Goal: Task Accomplishment & Management: Complete application form

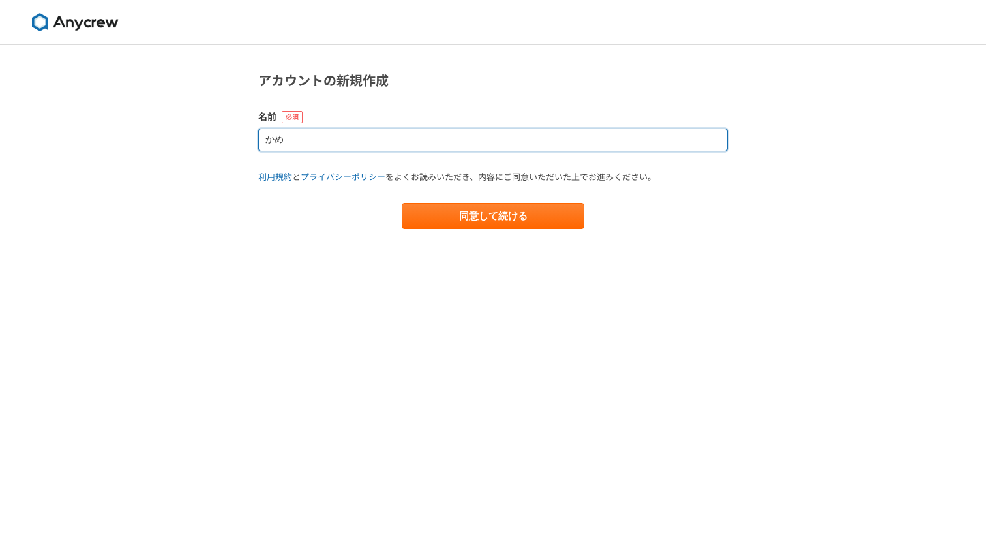
click at [468, 140] on input "かめ" at bounding box center [492, 139] width 469 height 23
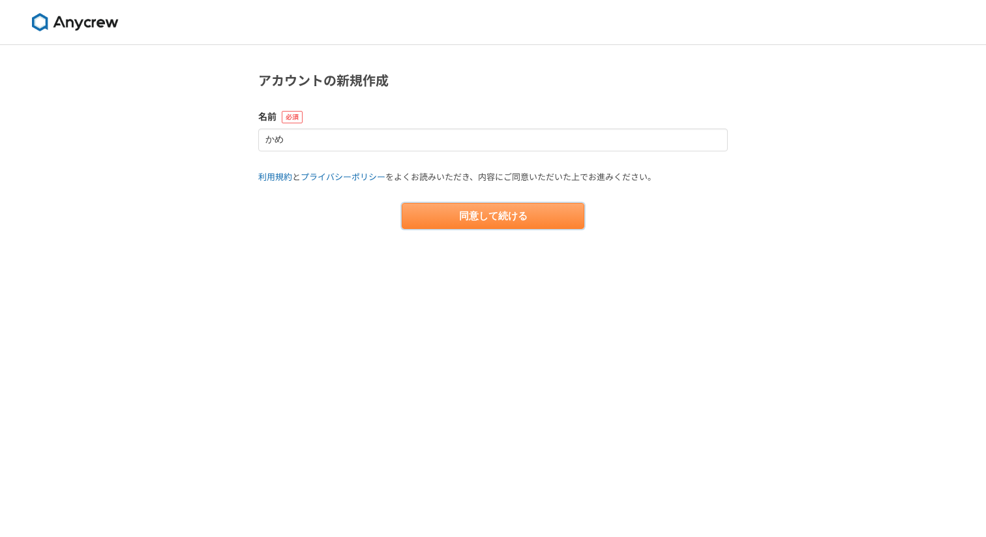
click at [483, 216] on button "同意して続ける" at bounding box center [493, 216] width 183 height 26
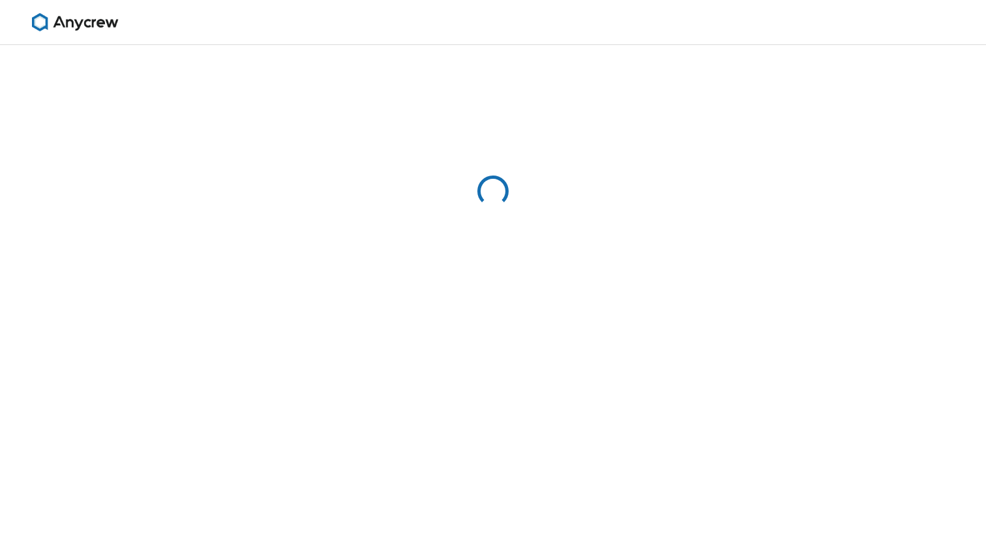
select select "13"
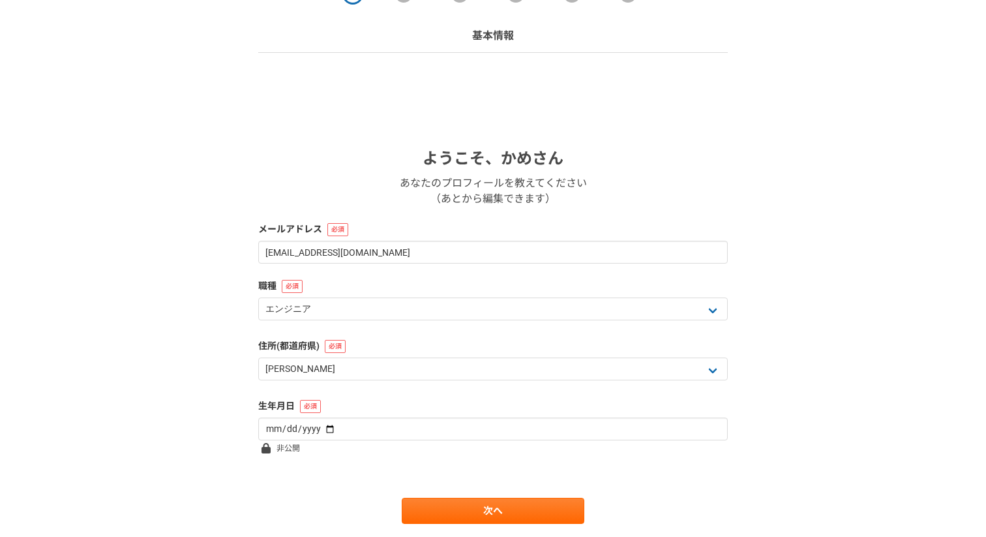
scroll to position [113, 0]
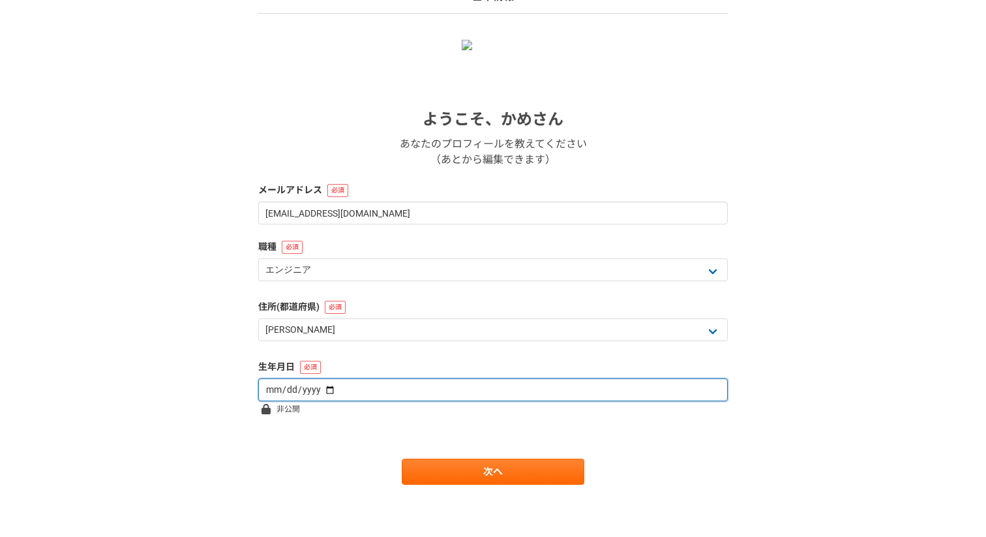
click at [408, 395] on input "date" at bounding box center [492, 389] width 469 height 23
type input "1993-02-03"
type input "1993-02-23"
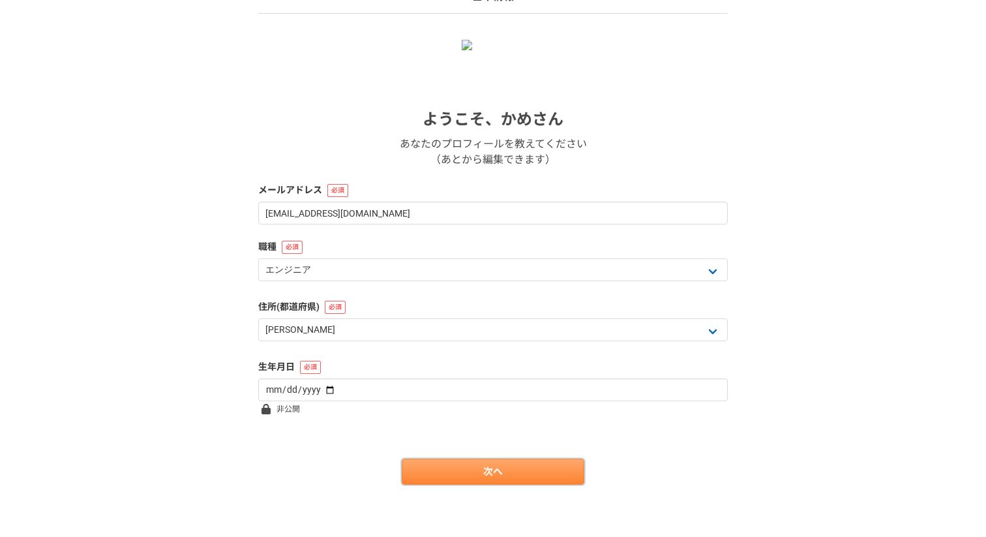
click at [431, 463] on link "次へ" at bounding box center [493, 471] width 183 height 26
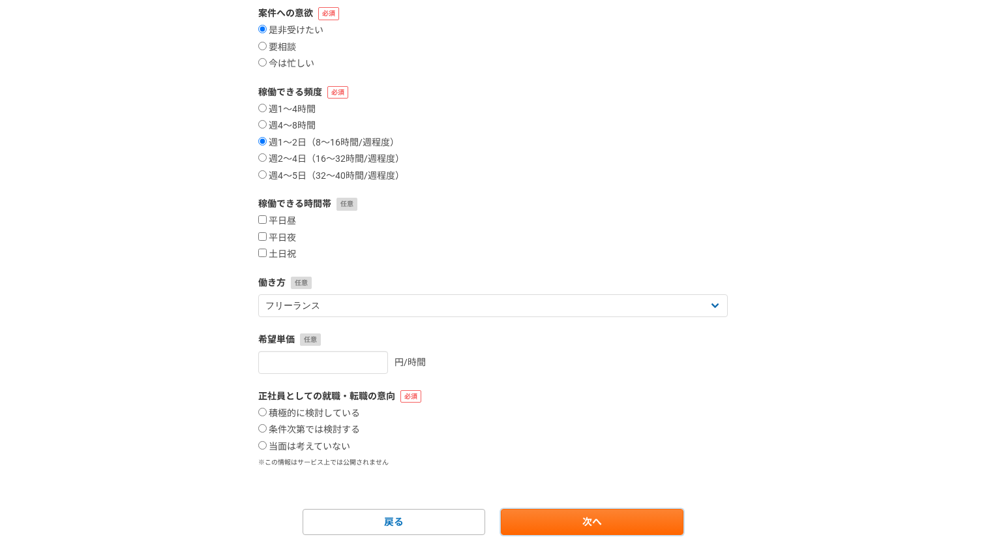
scroll to position [141, 0]
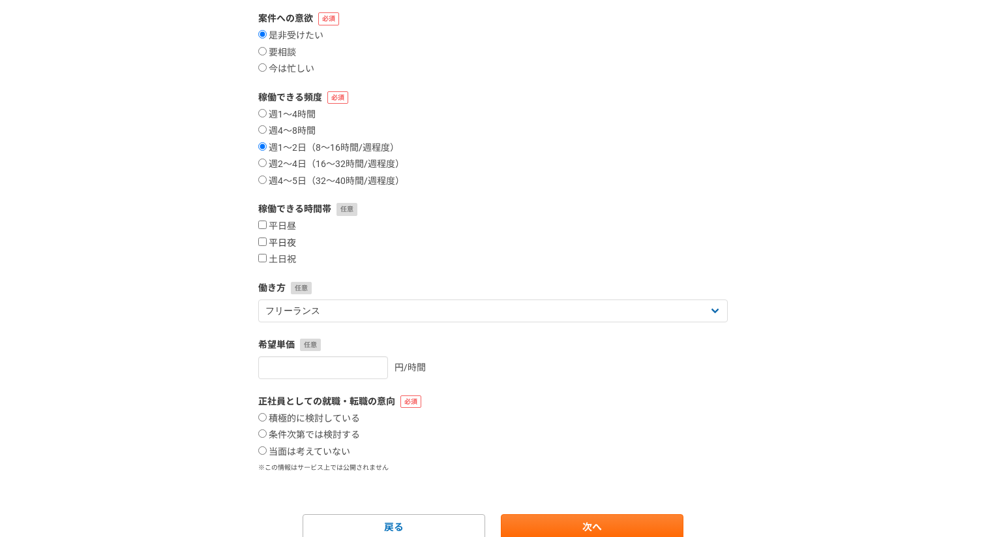
click at [286, 245] on label "平日夜" at bounding box center [277, 243] width 38 height 12
click at [267, 245] on input "平日夜" at bounding box center [262, 241] width 8 height 8
checkbox input "true"
click at [281, 256] on label "土日祝" at bounding box center [277, 260] width 38 height 12
click at [267, 256] on input "土日祝" at bounding box center [262, 258] width 8 height 8
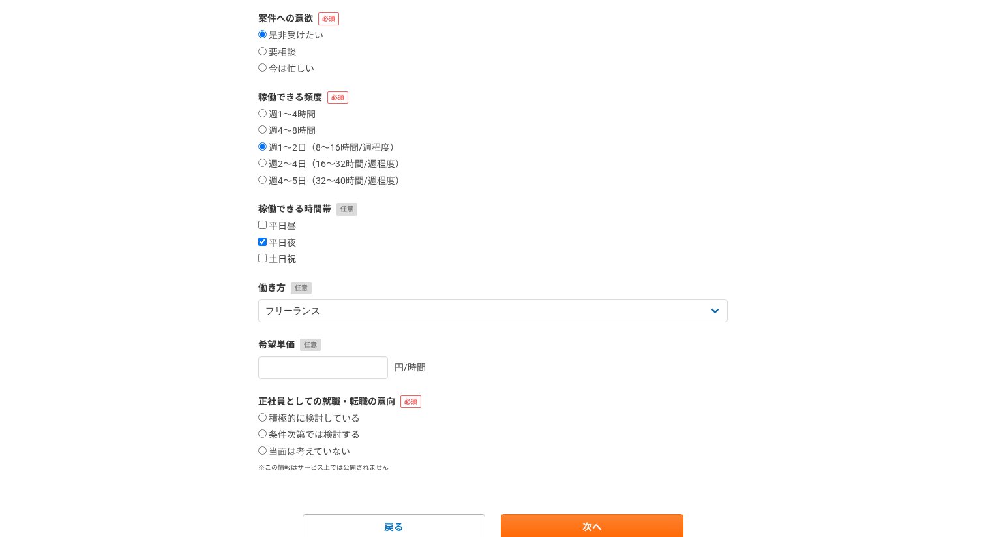
checkbox input "true"
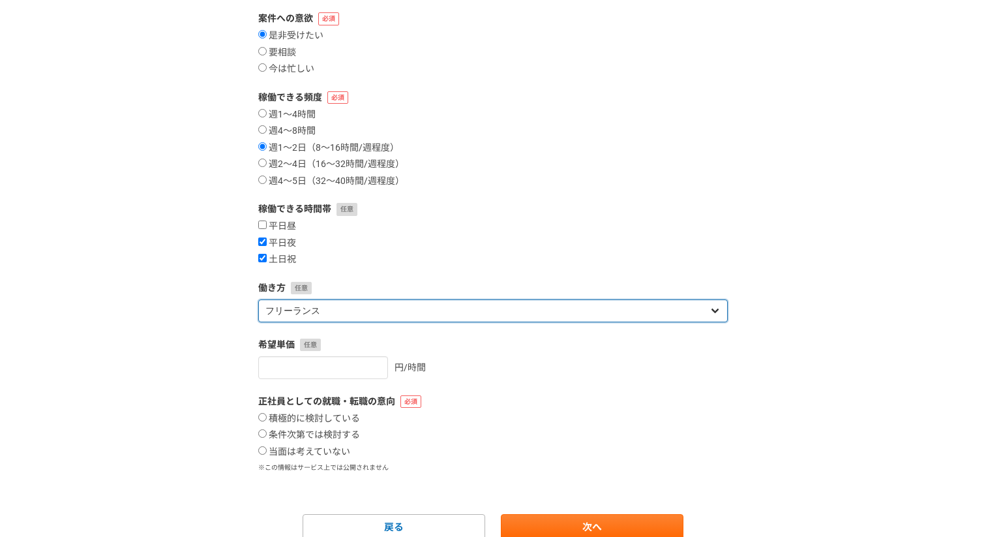
click at [284, 308] on select "フリーランス 副業 その他" at bounding box center [492, 310] width 469 height 23
select select "sidejob"
click at [258, 299] on select "フリーランス 副業 その他" at bounding box center [492, 310] width 469 height 23
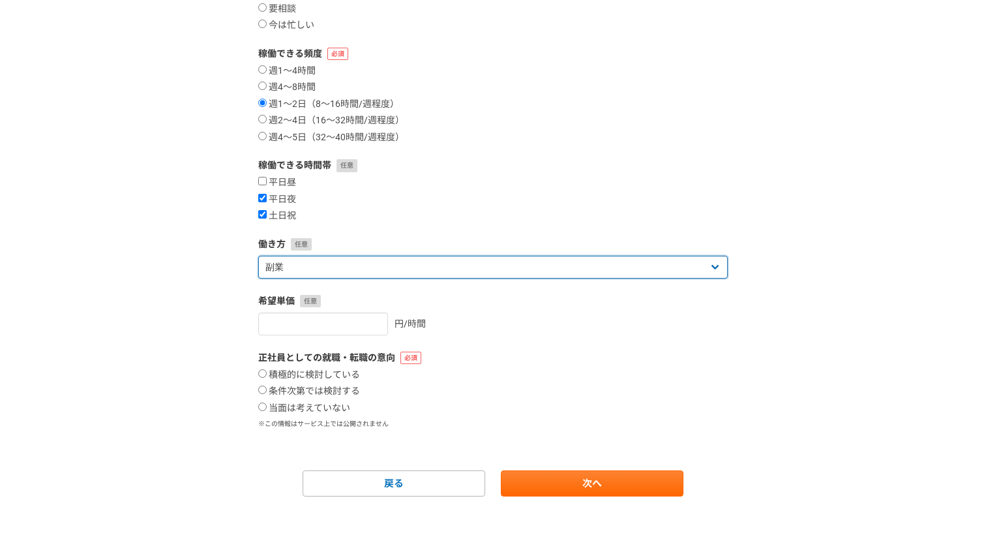
scroll to position [190, 0]
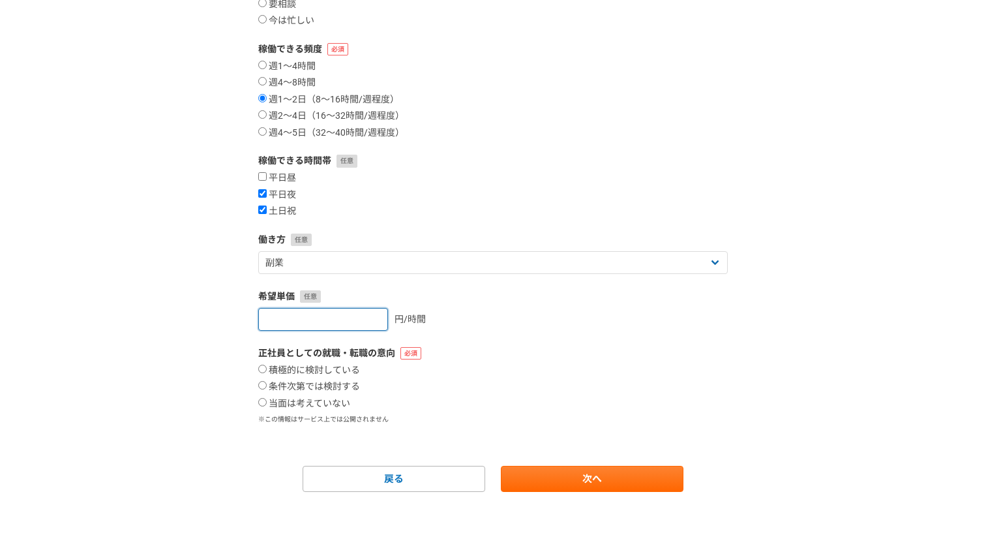
click at [305, 325] on input "number" at bounding box center [323, 319] width 130 height 23
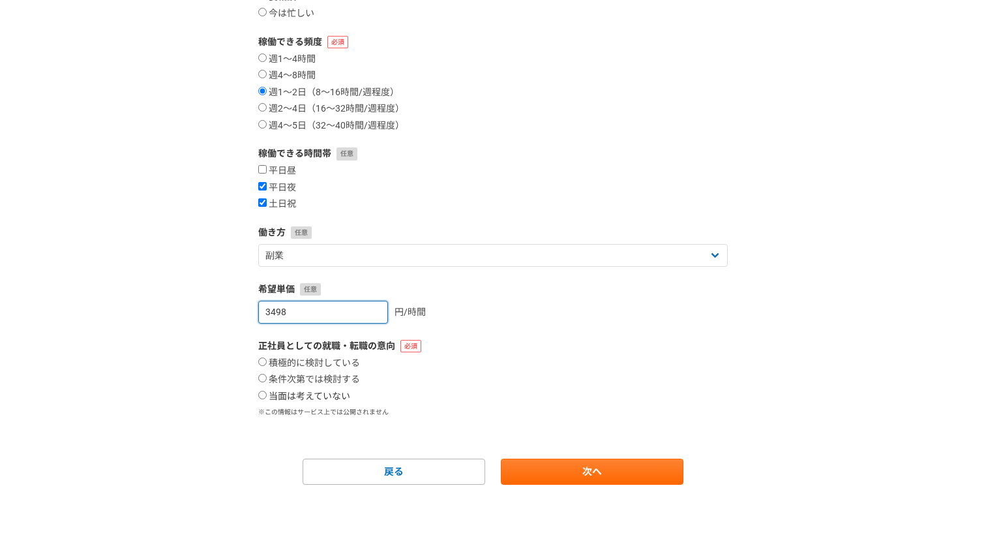
type input "3498"
click at [291, 392] on label "当面は考えていない" at bounding box center [304, 397] width 92 height 12
click at [267, 392] on input "当面は考えていない" at bounding box center [262, 395] width 8 height 8
radio input "true"
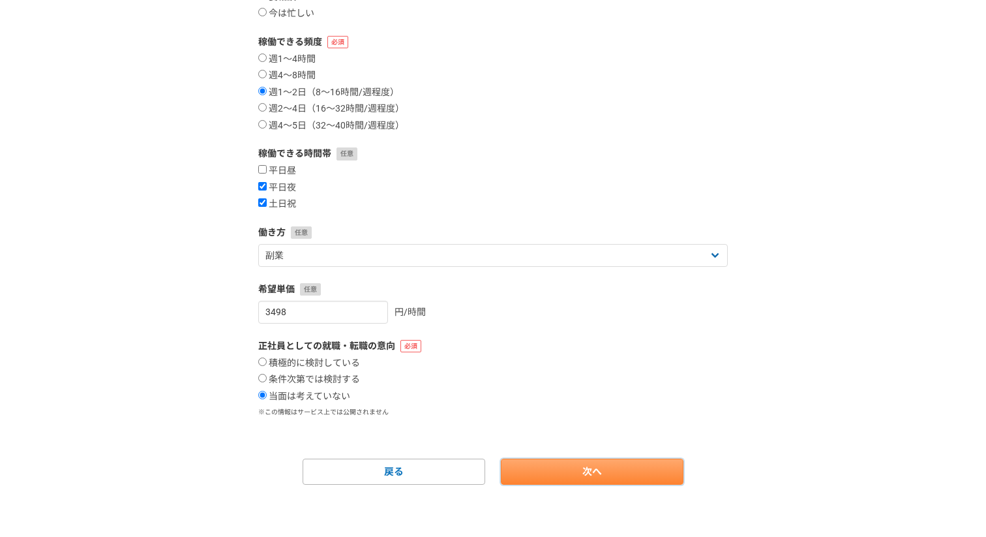
click at [561, 473] on link "次へ" at bounding box center [592, 471] width 183 height 26
select select
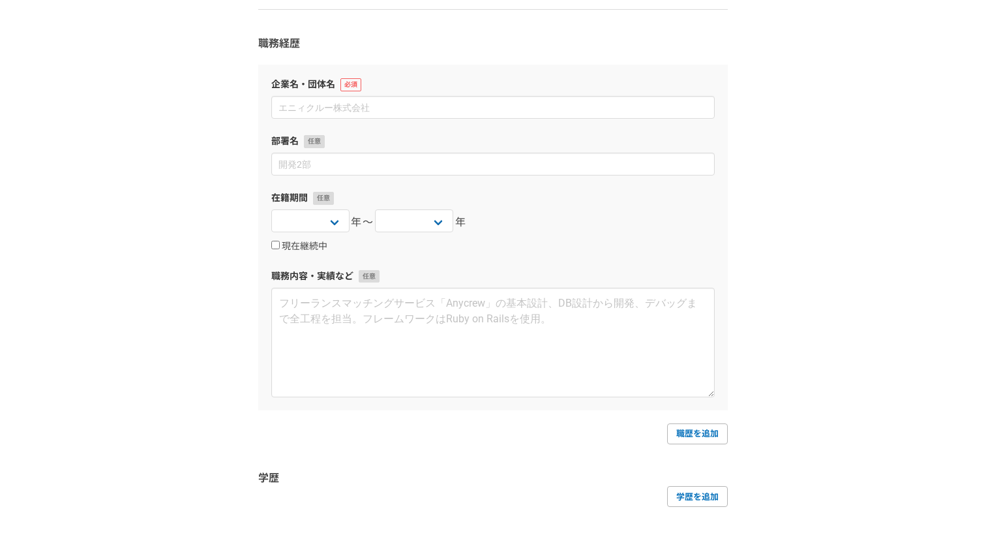
scroll to position [164, 0]
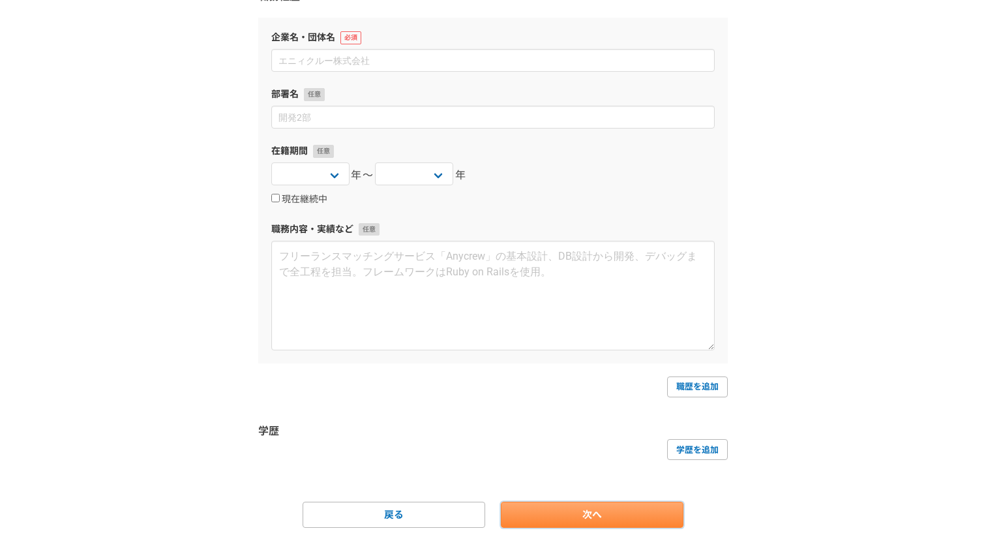
click at [577, 514] on link "次へ" at bounding box center [592, 514] width 183 height 26
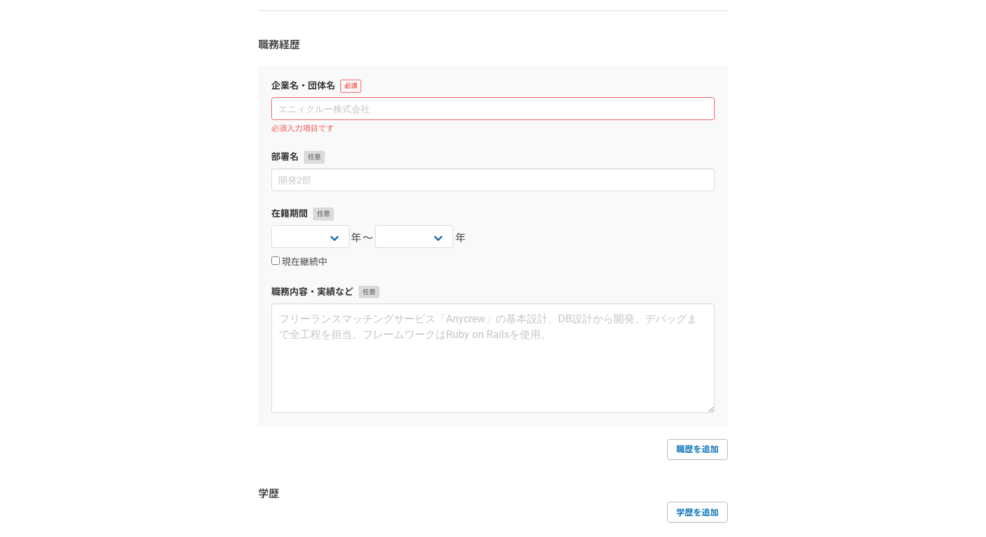
scroll to position [0, 0]
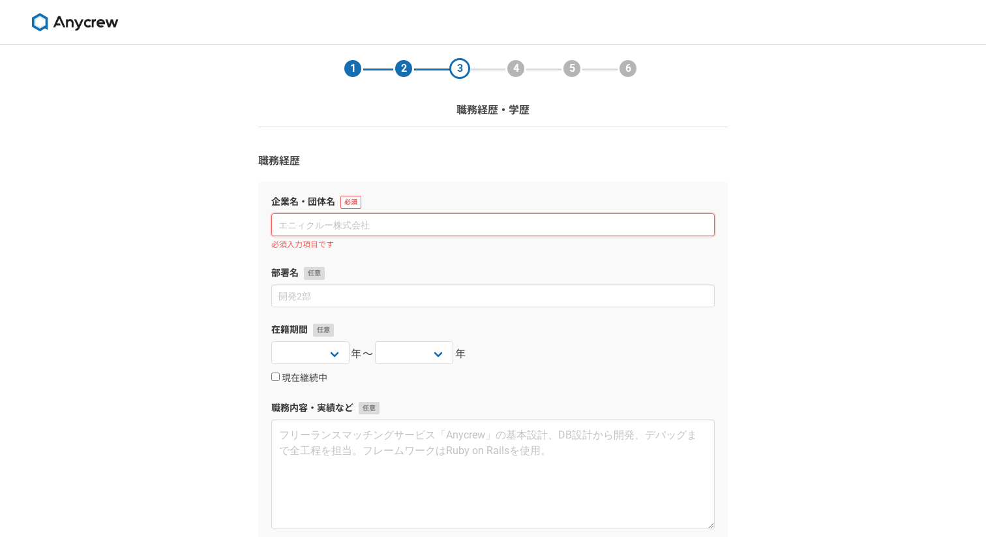
click at [470, 223] on input at bounding box center [492, 224] width 443 height 23
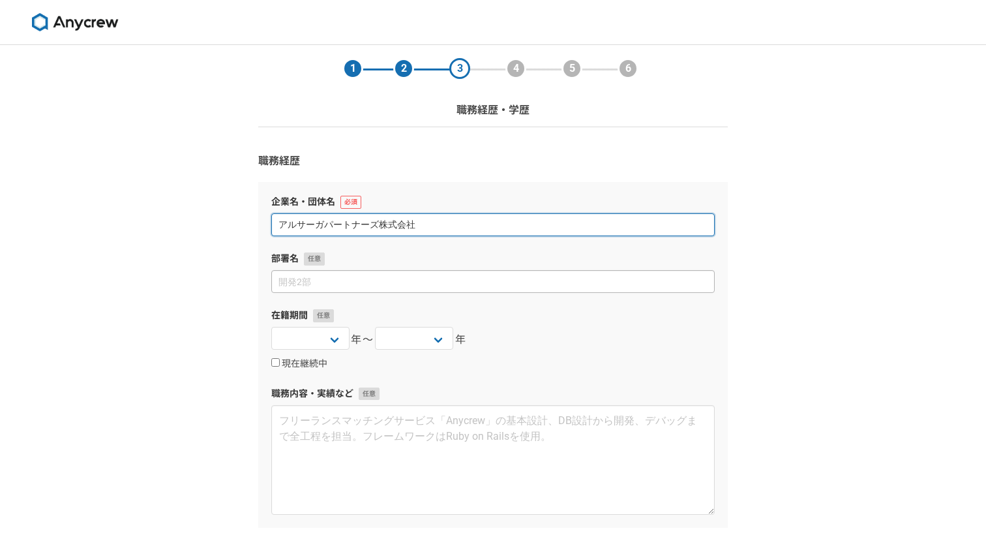
type input "アルサーガパートナーズ株式会社"
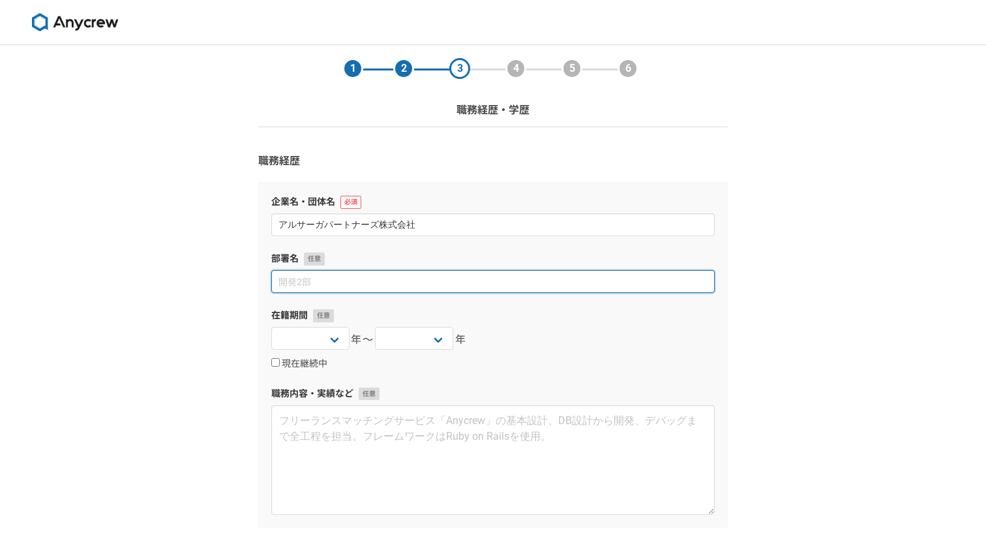
click at [427, 280] on input at bounding box center [492, 281] width 443 height 23
type input "新規事業室"
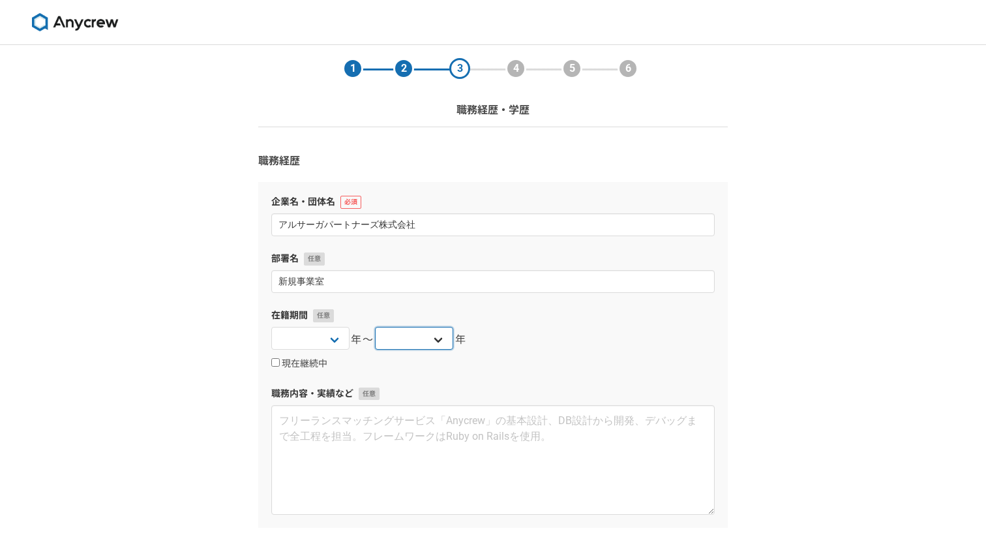
click at [427, 344] on select "2025 2024 2023 2022 2021 2020 2019 2018 2017 2016 2015 2014 2013 2012 2011 2010…" at bounding box center [414, 338] width 78 height 23
click at [307, 359] on label "現在継続中" at bounding box center [299, 364] width 56 height 12
click at [280, 359] on input "現在継続中" at bounding box center [275, 362] width 8 height 8
checkbox input "true"
click at [334, 345] on select "2025 2024 2023 2022 2021 2020 2019 2018 2017 2016 2015 2014 2013 2012 2011 2010…" at bounding box center [310, 338] width 78 height 23
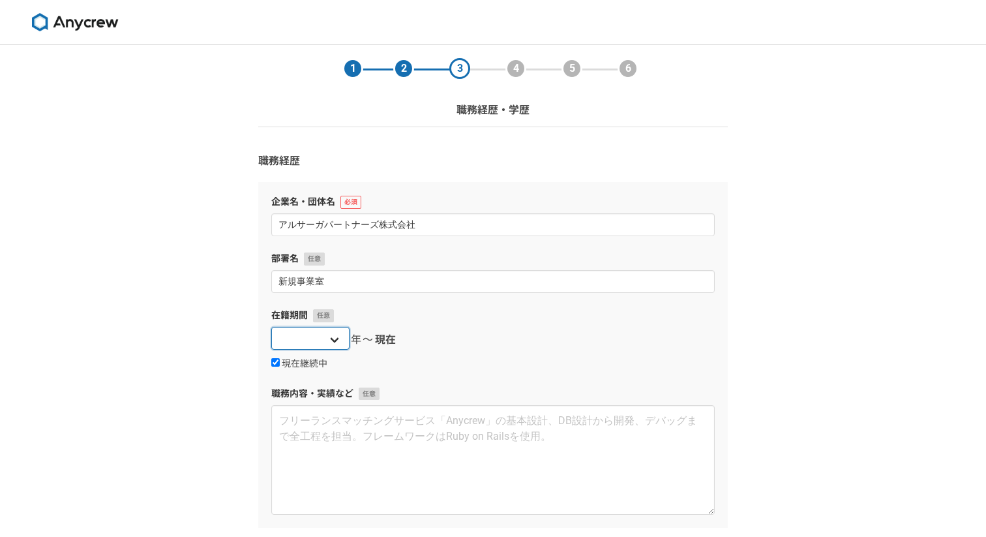
select select "2023"
click at [271, 327] on select "2025 2024 2023 2022 2021 2020 2019 2018 2017 2016 2015 2014 2013 2012 2011 2010…" at bounding box center [310, 338] width 78 height 23
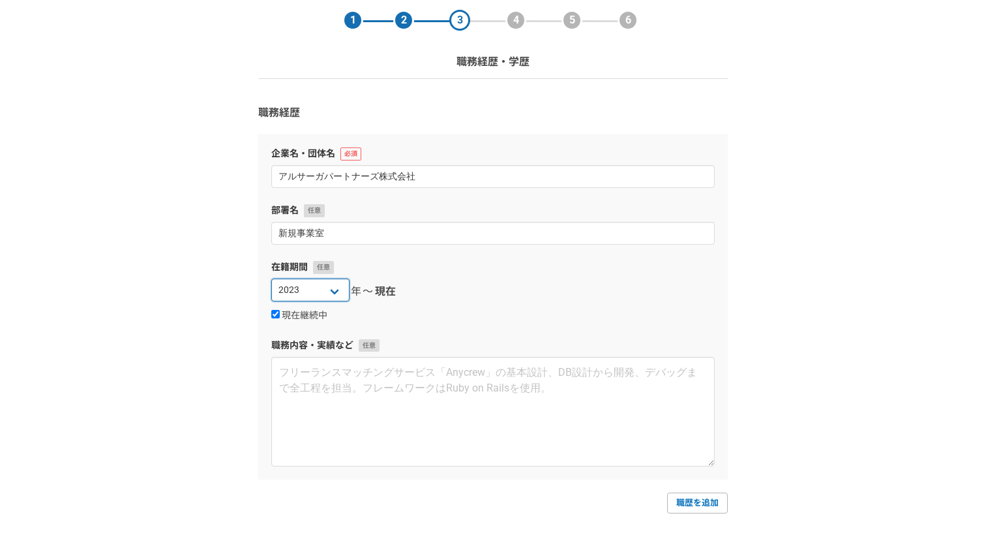
scroll to position [135, 0]
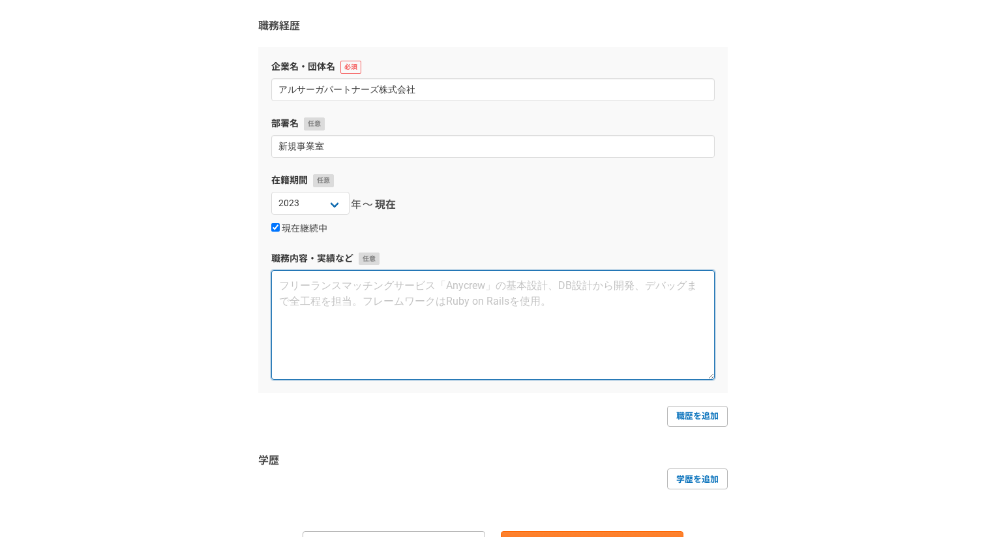
click at [434, 338] on textarea at bounding box center [492, 325] width 443 height 110
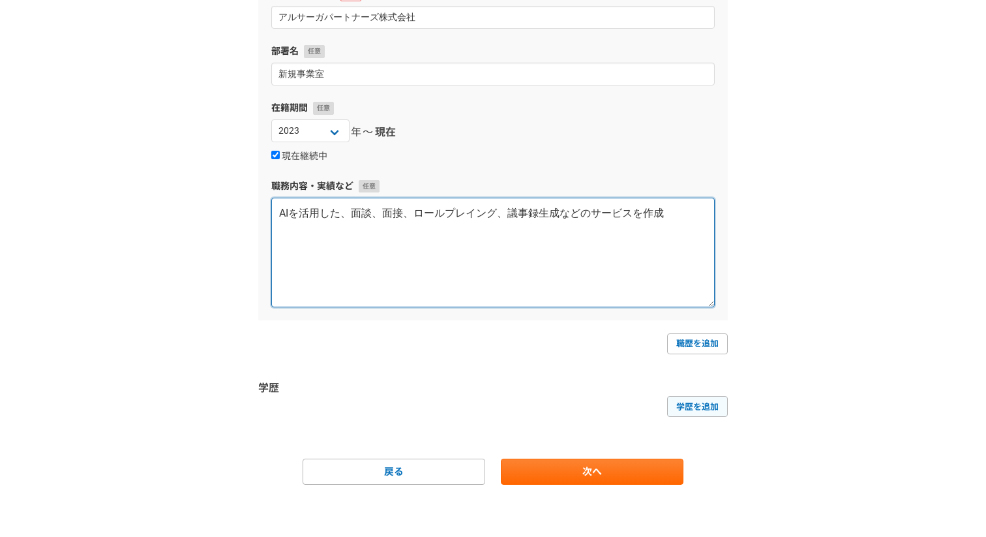
type textarea "AIを活用した、面談、面接、ロールプレイング、議事録生成などのサービスを作成"
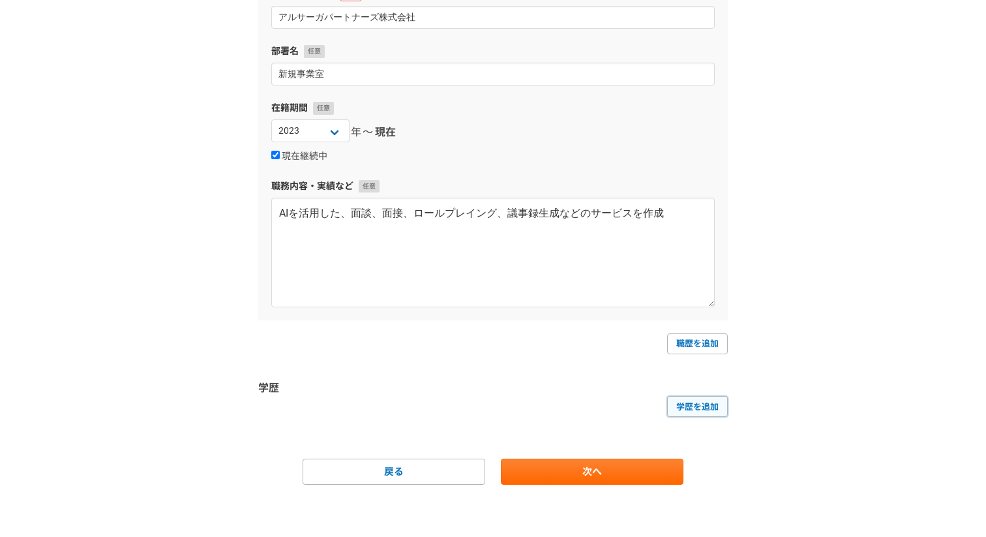
click at [681, 406] on link "学歴を追加" at bounding box center [697, 406] width 61 height 21
select select
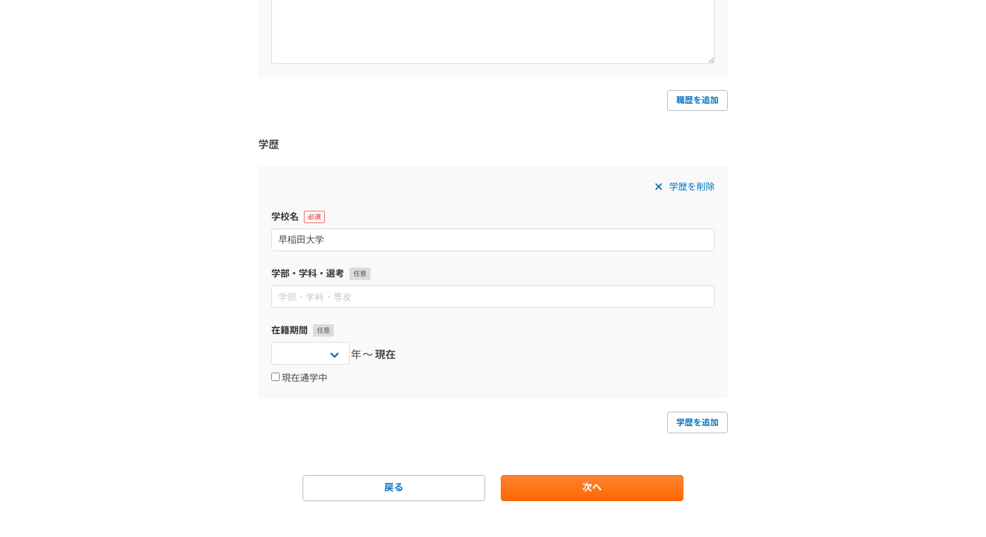
scroll to position [464, 0]
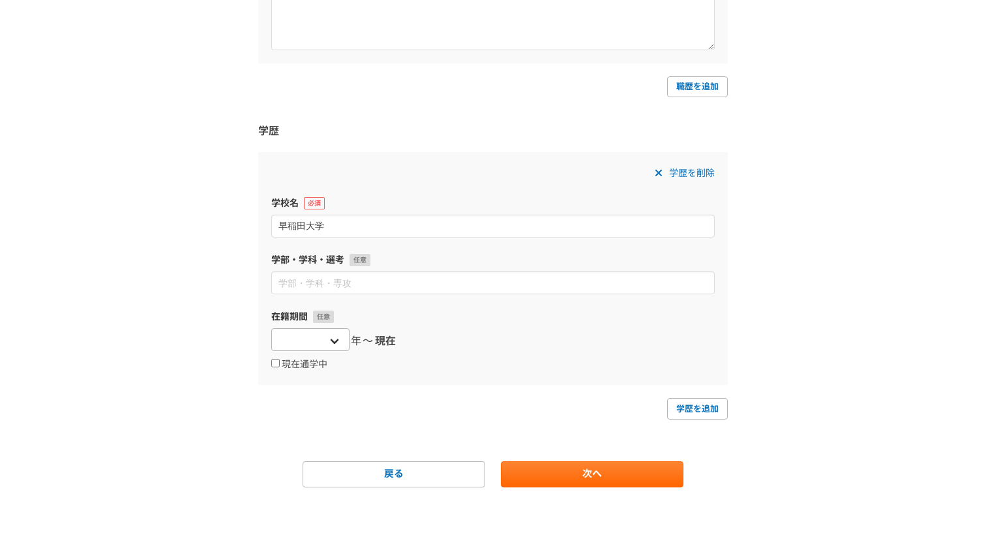
type input "早稲田大学"
click at [335, 342] on select "2025 2024 2023 2022 2021 2020 2019 2018 2017 2016 2015 2014 2013 2012 2011 2010…" at bounding box center [310, 339] width 78 height 23
click at [666, 169] on span at bounding box center [659, 173] width 16 height 16
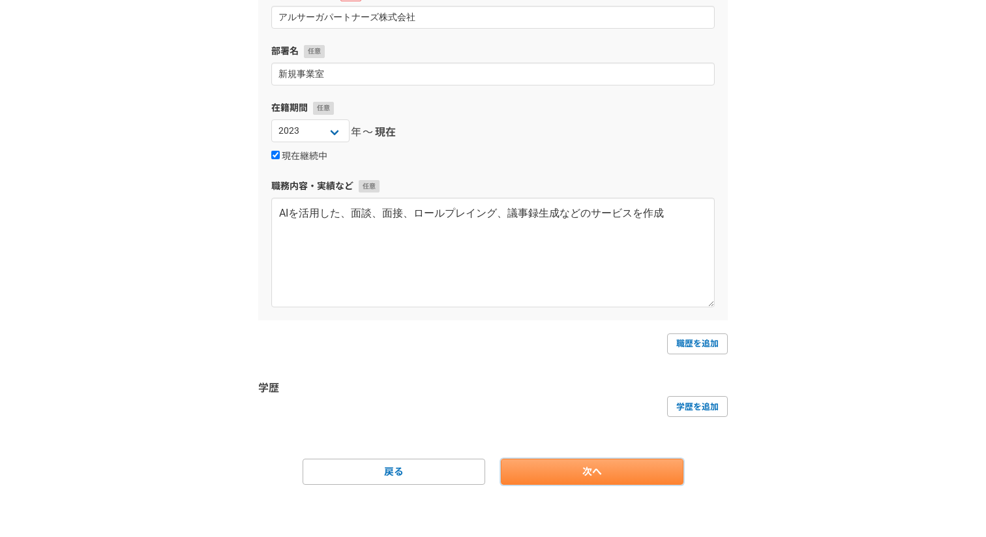
click at [622, 458] on link "次へ" at bounding box center [592, 471] width 183 height 26
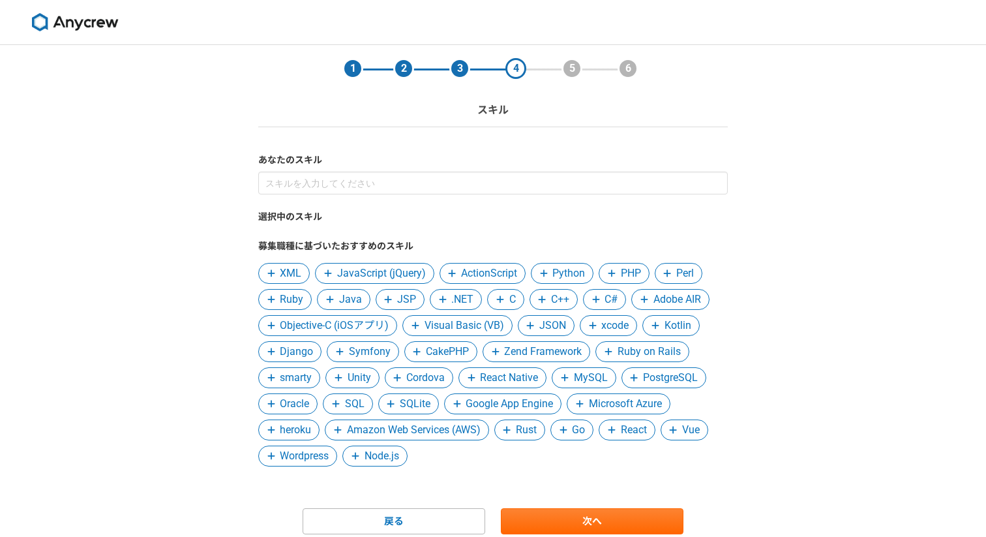
click at [415, 273] on span "JavaScript (jQuery)" at bounding box center [381, 273] width 89 height 16
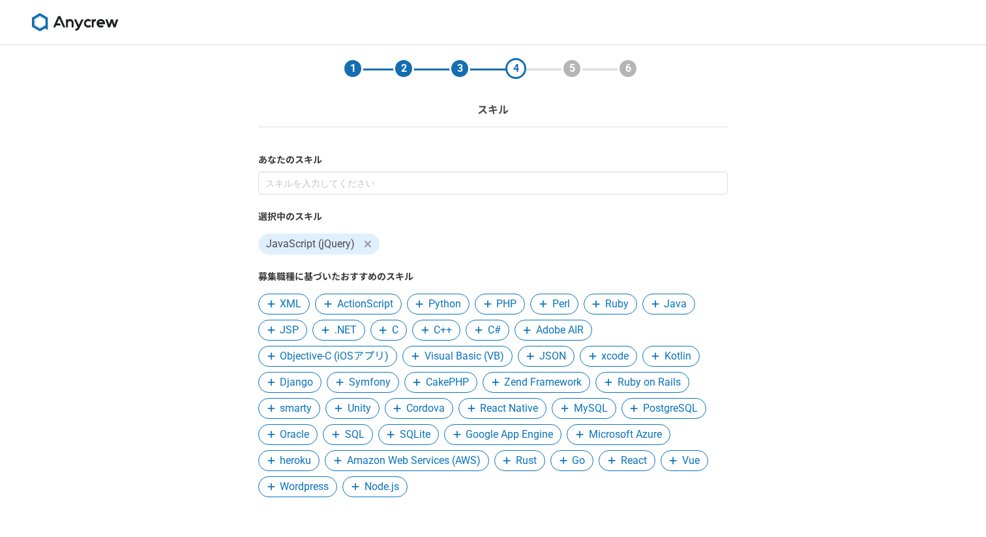
click at [443, 308] on span "Python" at bounding box center [444, 304] width 33 height 16
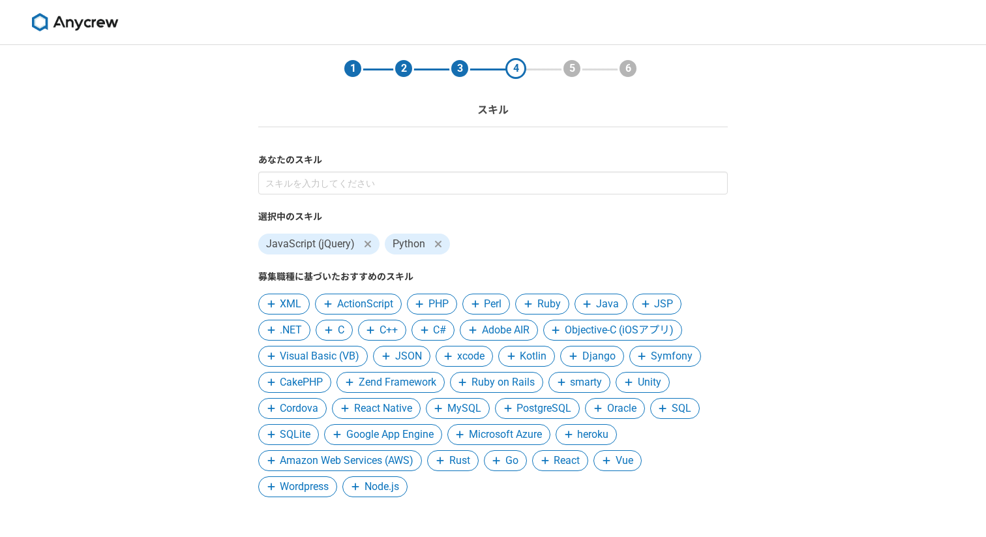
click at [453, 308] on span "PHP" at bounding box center [432, 303] width 50 height 21
click at [481, 310] on span "Ruby" at bounding box center [486, 303] width 53 height 21
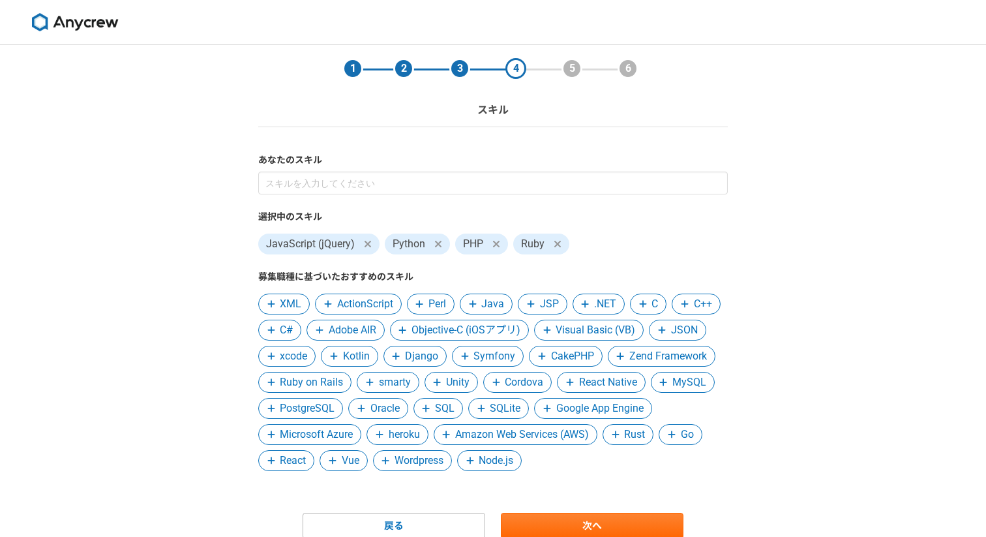
click at [329, 384] on span "Ruby on Rails" at bounding box center [311, 382] width 63 height 16
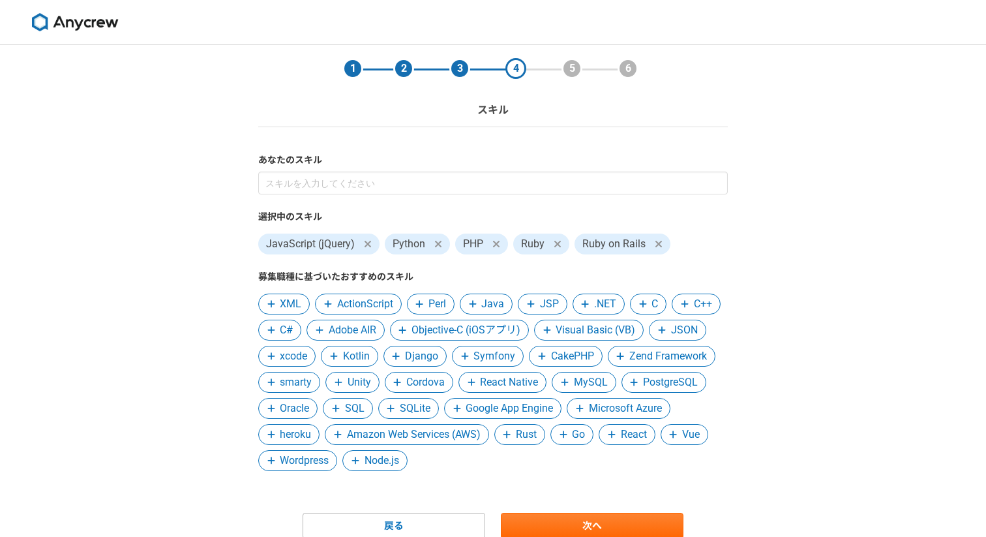
click at [572, 387] on span at bounding box center [565, 382] width 16 height 16
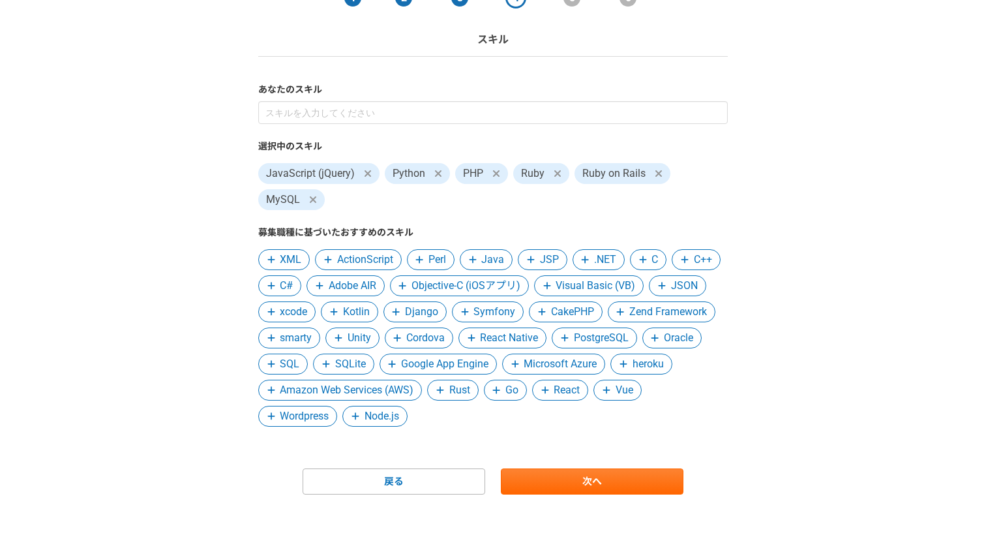
scroll to position [71, 0]
click at [378, 425] on span "Node.js" at bounding box center [374, 415] width 65 height 21
click at [391, 393] on span "Amazon Web Services (AWS)" at bounding box center [347, 389] width 134 height 16
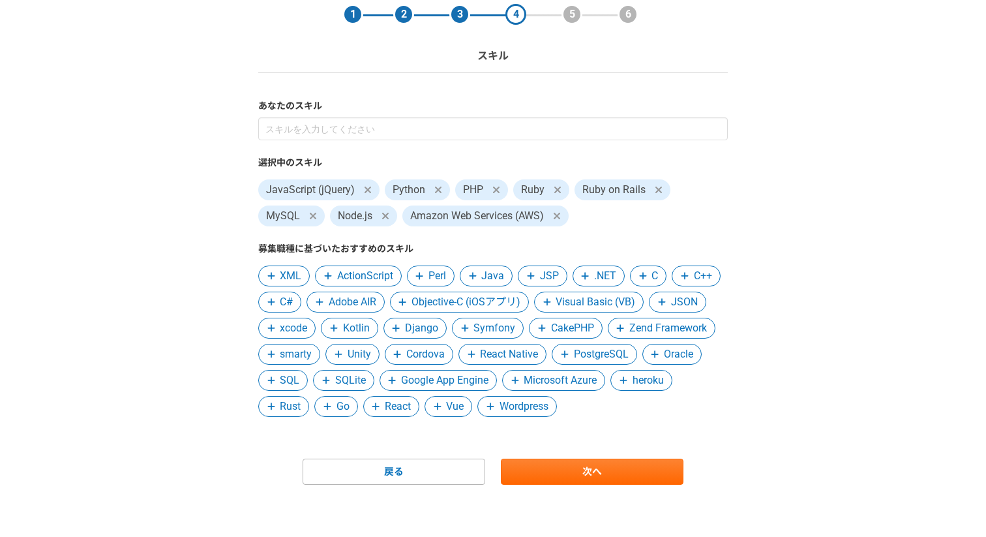
click at [295, 383] on span "SQL" at bounding box center [290, 380] width 20 height 16
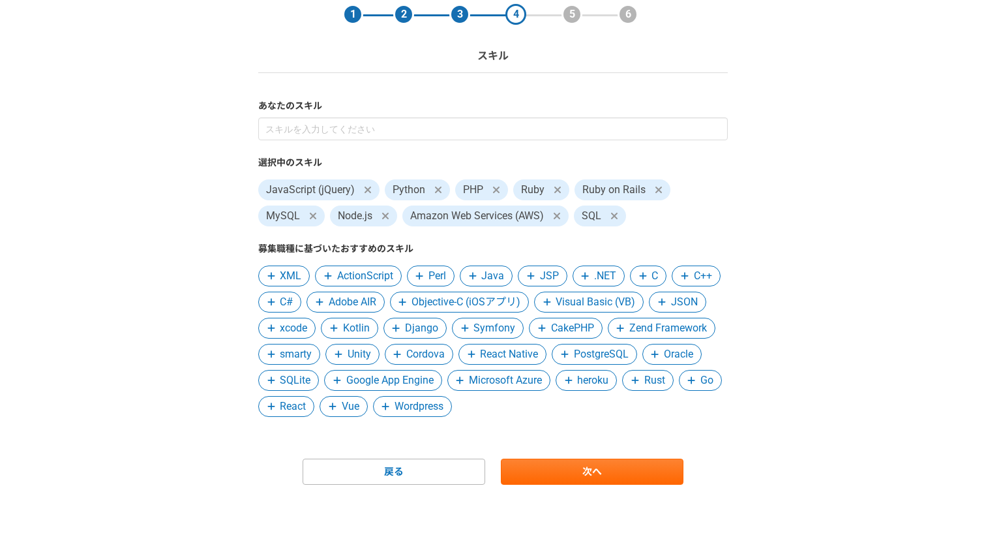
click at [586, 359] on span "PostgreSQL" at bounding box center [601, 354] width 55 height 16
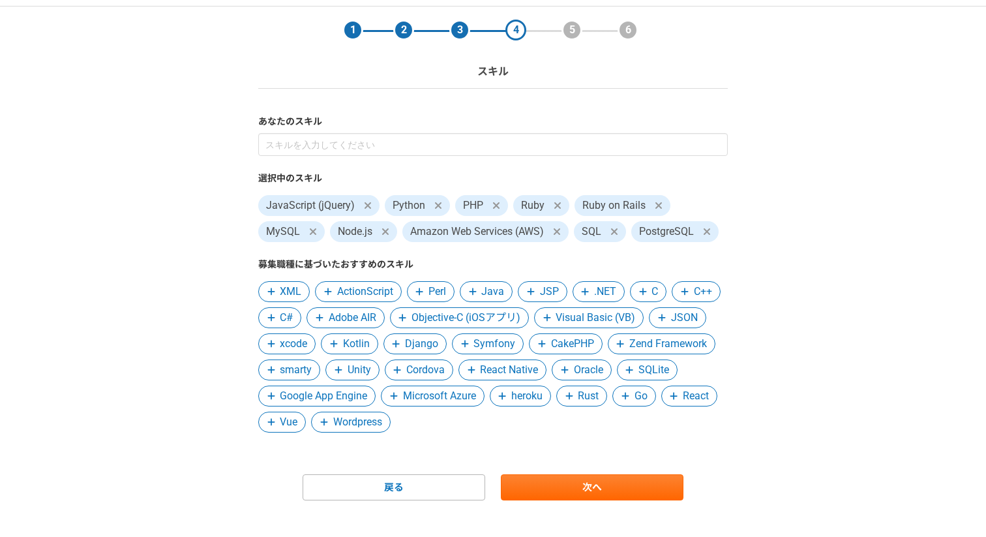
scroll to position [32, 0]
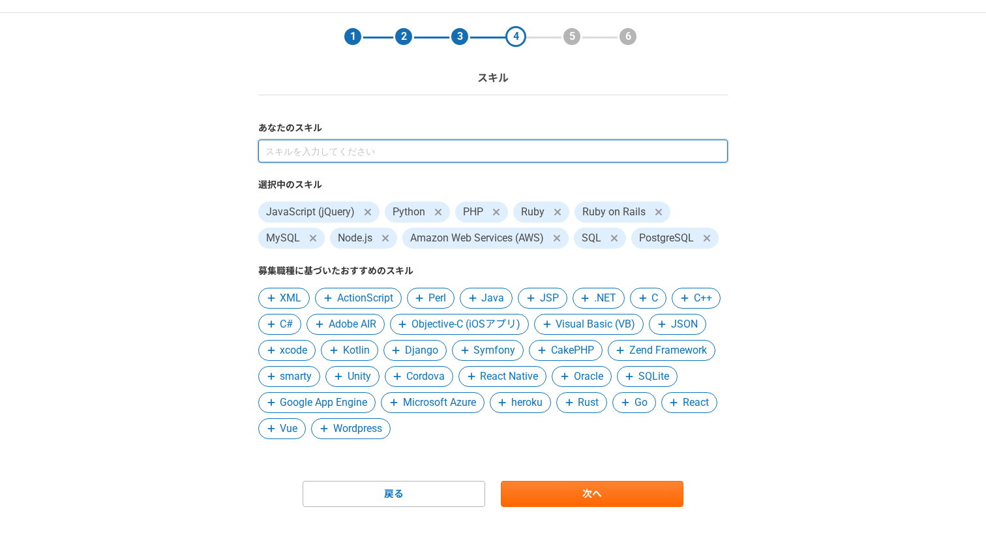
click at [471, 150] on input at bounding box center [492, 151] width 469 height 23
type input "laravel"
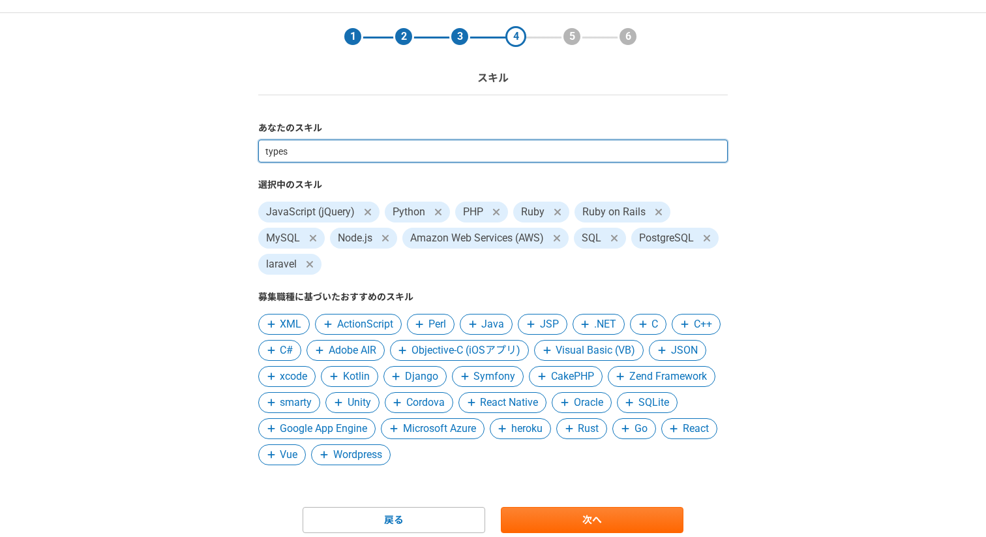
type input "typesc"
click at [420, 158] on input at bounding box center [492, 151] width 469 height 23
type input "angul"
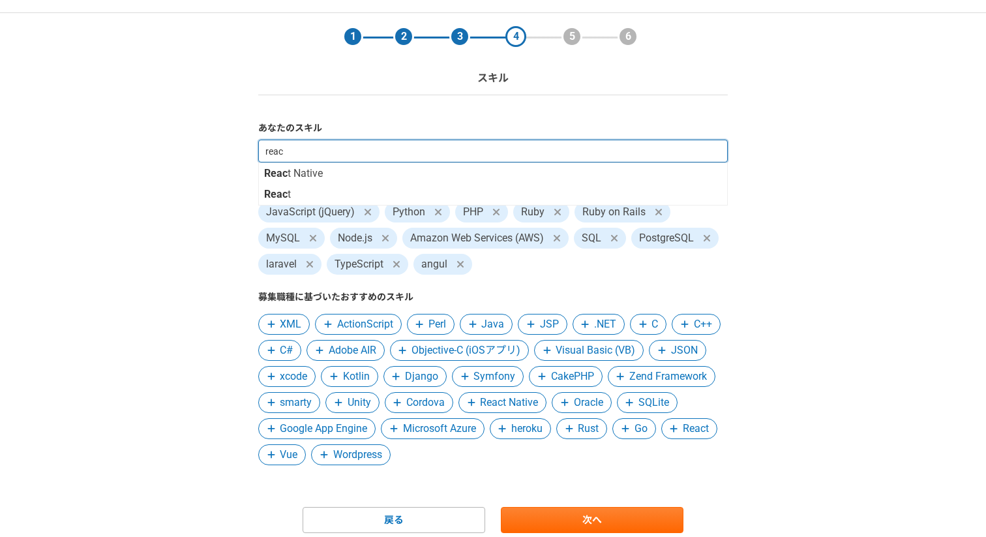
type input "react"
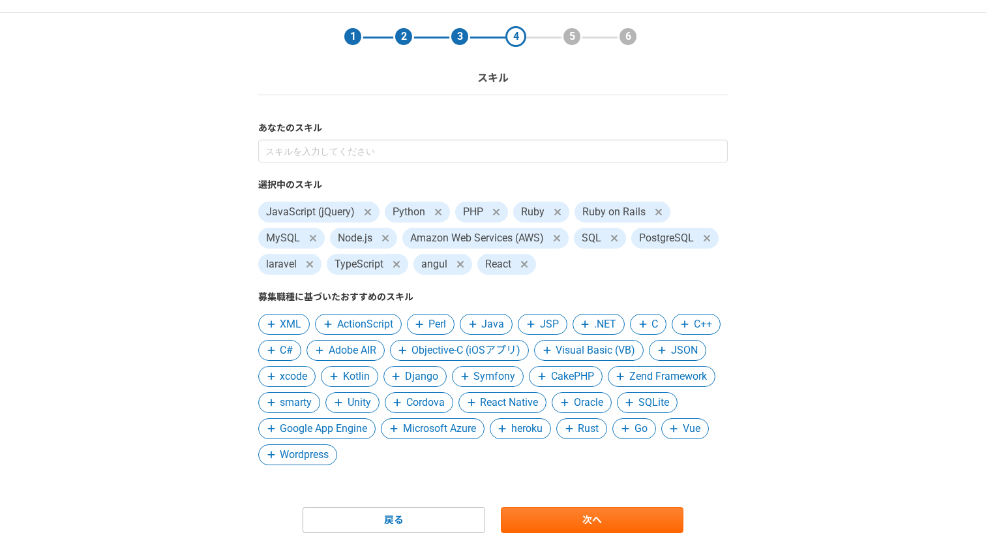
scroll to position [80, 0]
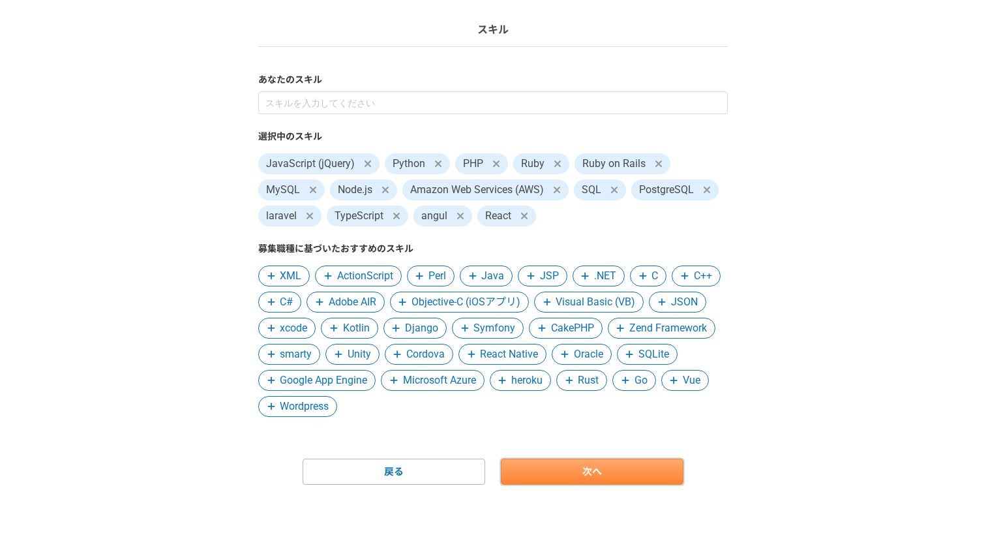
click at [571, 467] on link "次へ" at bounding box center [592, 471] width 183 height 26
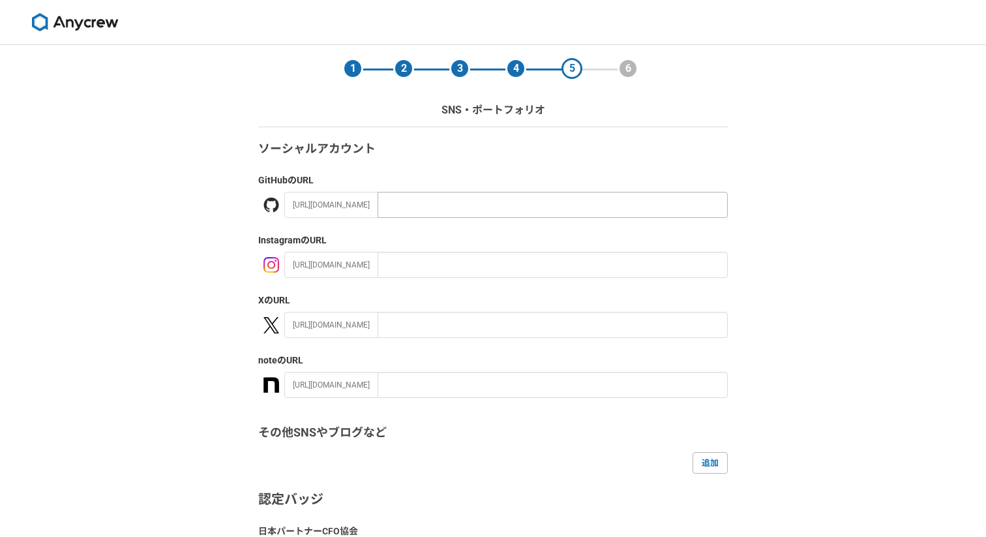
scroll to position [181, 0]
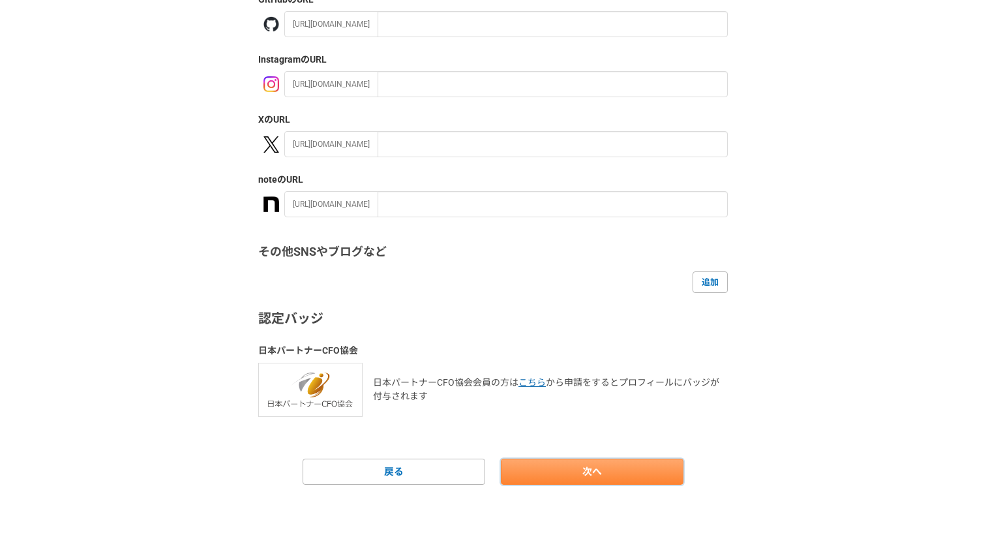
click at [563, 460] on link "次へ" at bounding box center [592, 471] width 183 height 26
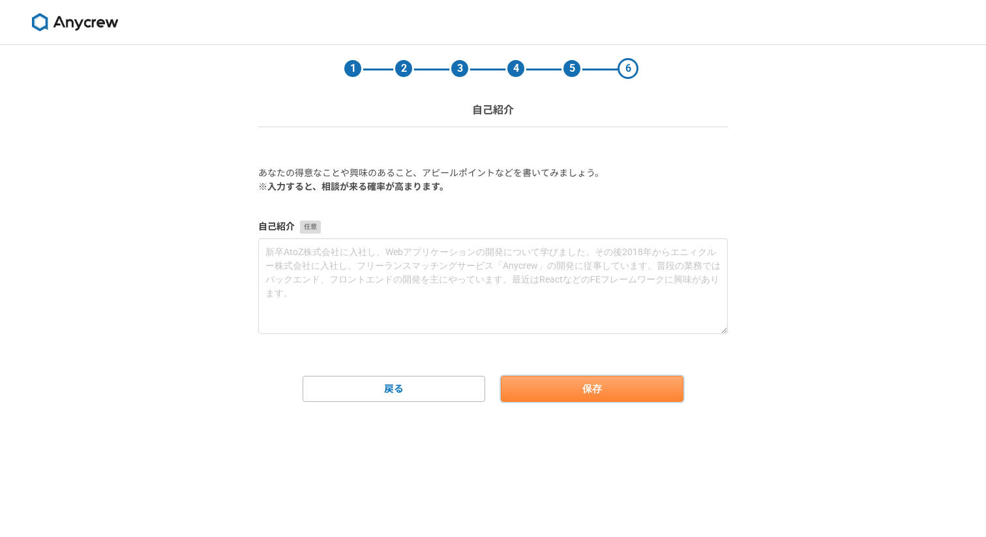
click at [572, 385] on button "保存" at bounding box center [592, 389] width 183 height 26
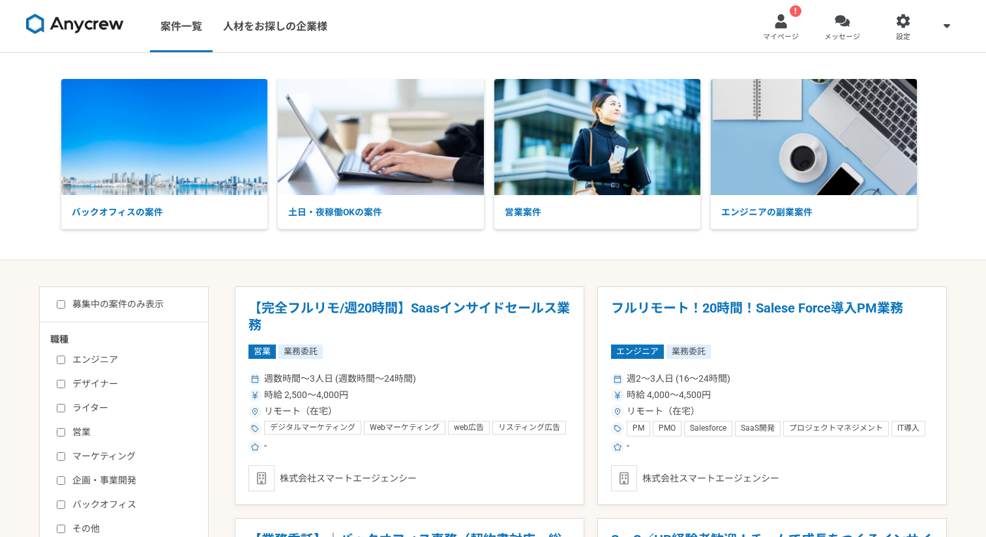
click at [359, 176] on img at bounding box center [381, 137] width 206 height 116
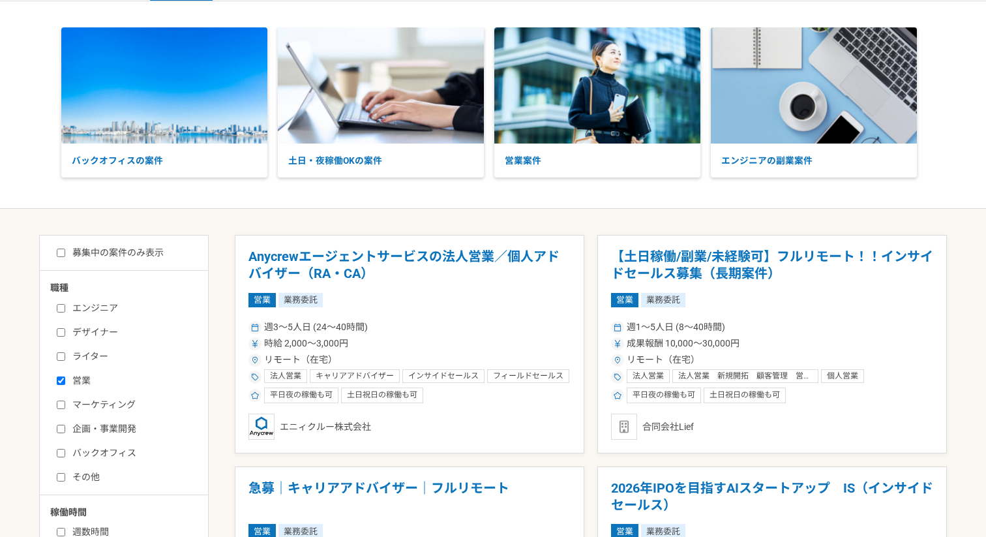
scroll to position [211, 0]
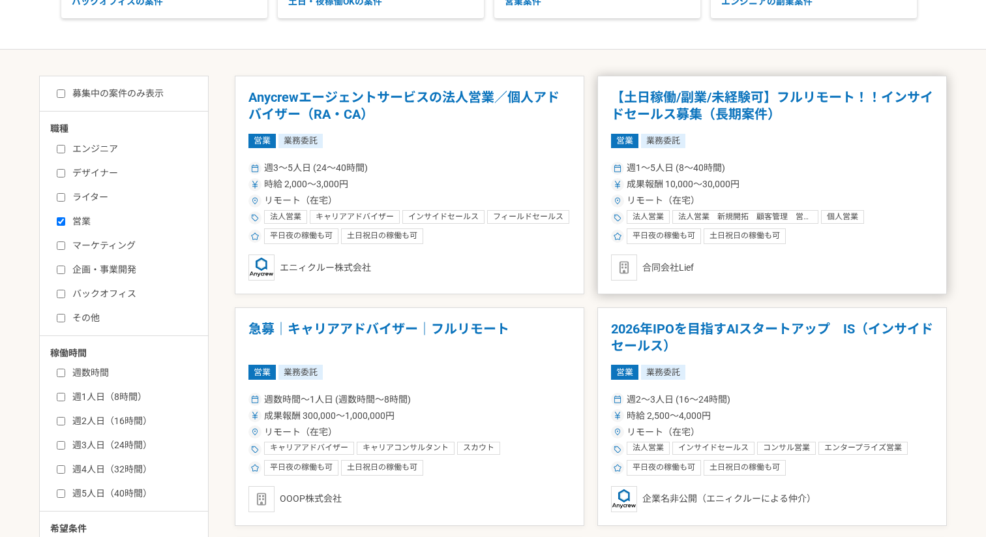
click at [668, 113] on h1 "【土日稼働/副業/未経験可】フルリモート！！インサイドセールス募集（長期案件）" at bounding box center [772, 105] width 322 height 33
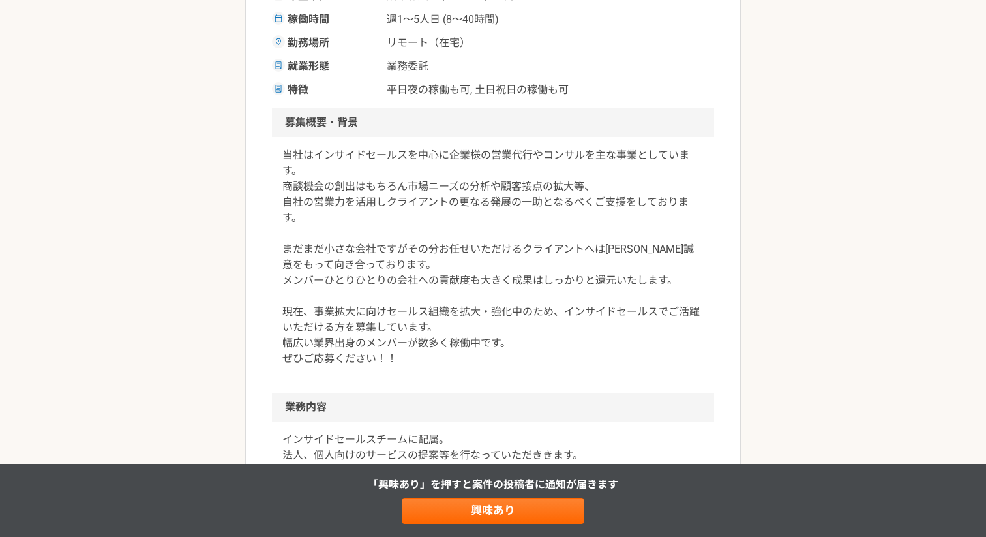
scroll to position [329, 0]
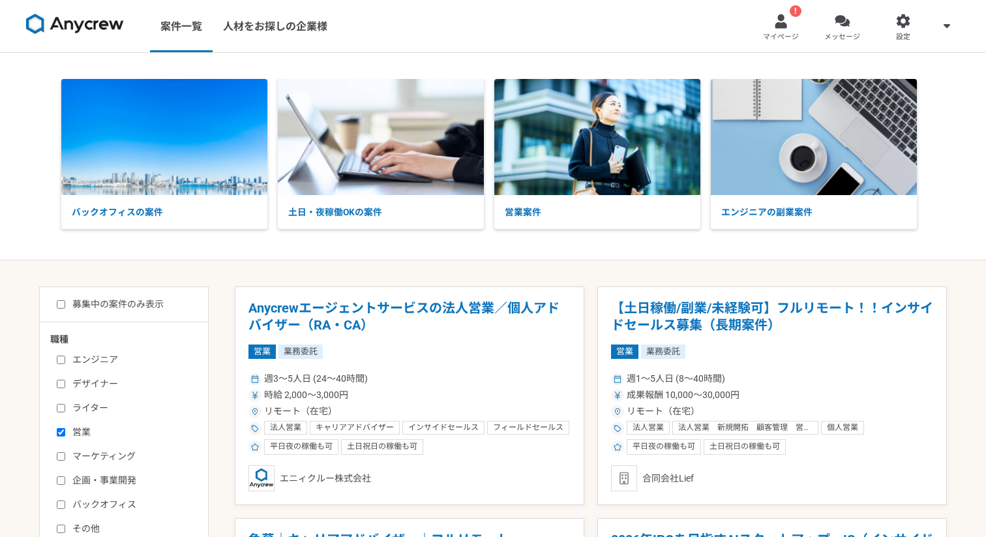
click at [82, 433] on label "営業" at bounding box center [132, 432] width 150 height 14
click at [65, 433] on input "営業" at bounding box center [61, 432] width 8 height 8
checkbox input "false"
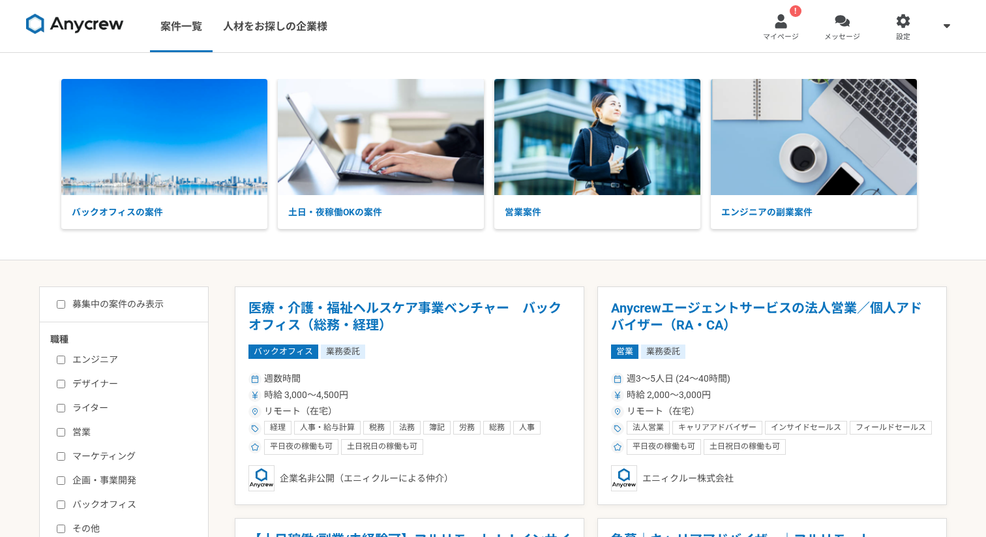
click at [101, 361] on label "エンジニア" at bounding box center [132, 360] width 150 height 14
click at [65, 361] on input "エンジニア" at bounding box center [61, 359] width 8 height 8
checkbox input "true"
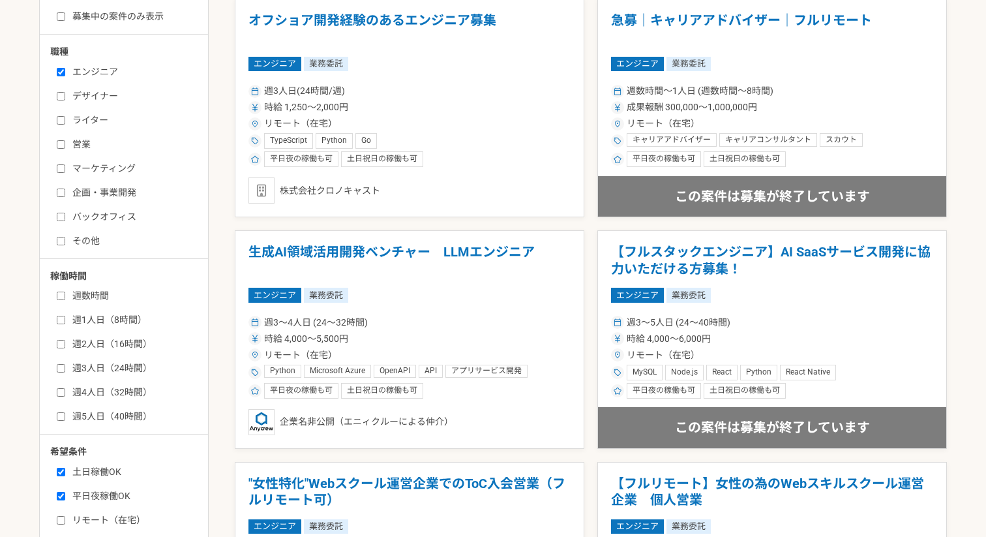
scroll to position [357, 0]
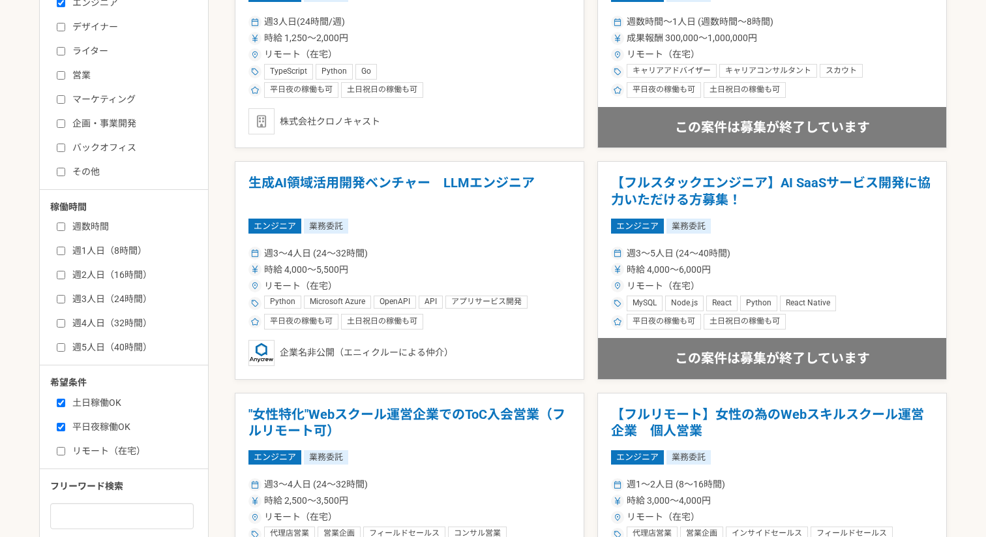
click at [125, 450] on label "リモート（在宅）" at bounding box center [132, 451] width 150 height 14
click at [65, 450] on input "リモート（在宅）" at bounding box center [61, 451] width 8 height 8
checkbox input "true"
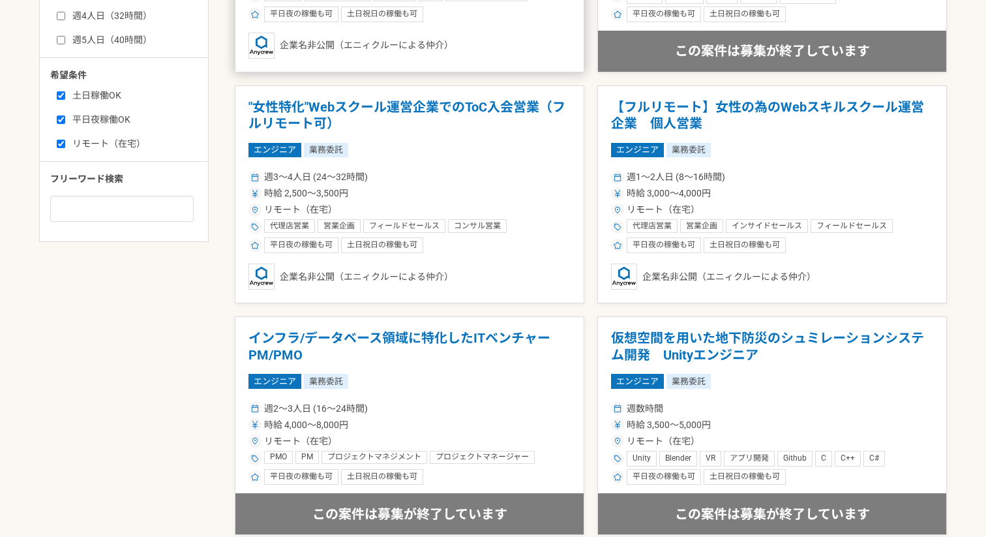
scroll to position [693, 0]
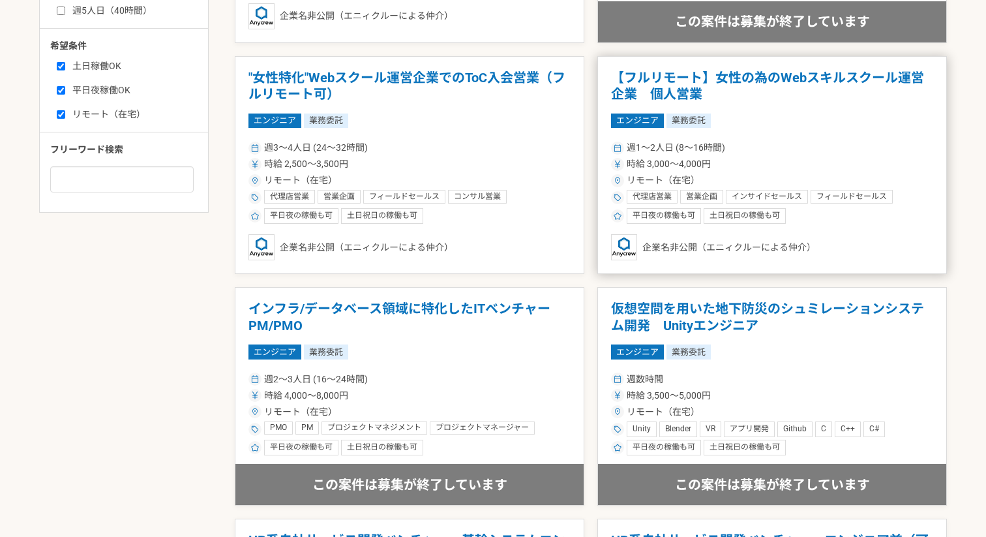
click at [743, 166] on div "時給 3,000〜4,000円" at bounding box center [772, 164] width 322 height 14
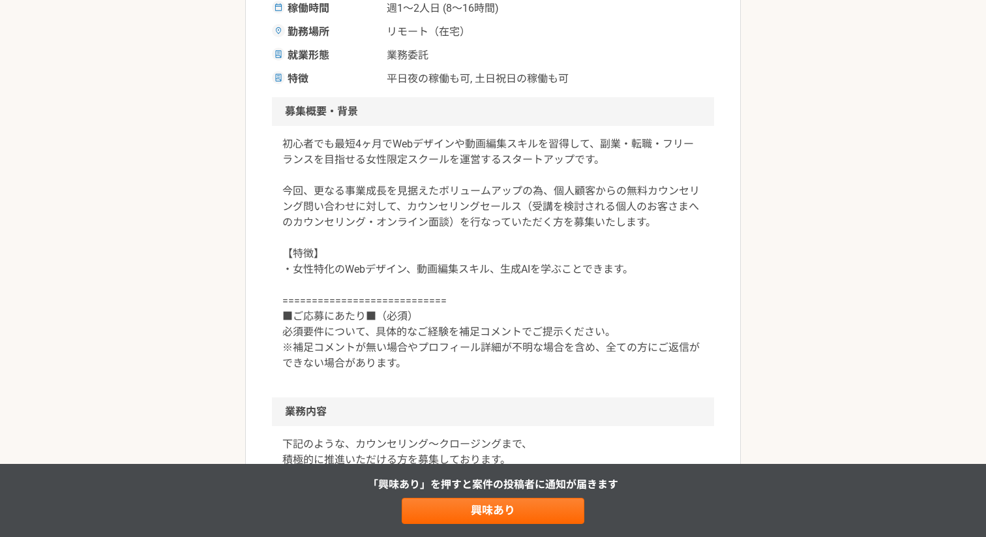
scroll to position [329, 0]
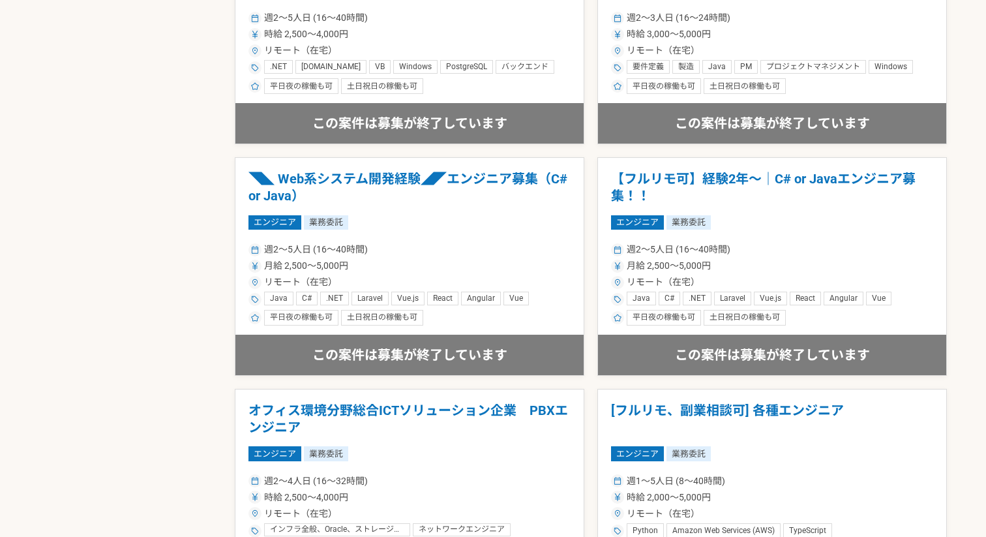
scroll to position [1354, 0]
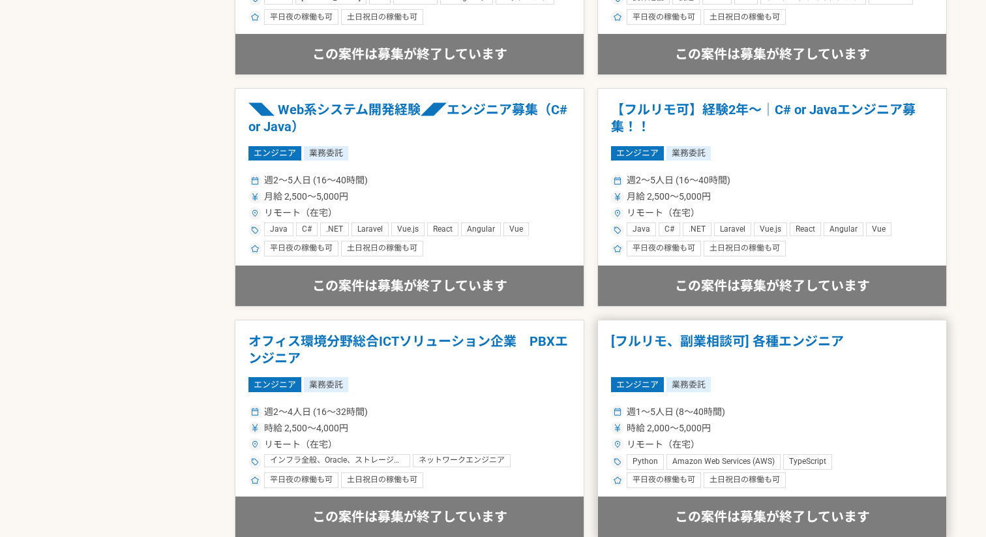
click at [647, 336] on h1 "[フルリモ、副業相談可] 各種エンジニア" at bounding box center [772, 349] width 322 height 33
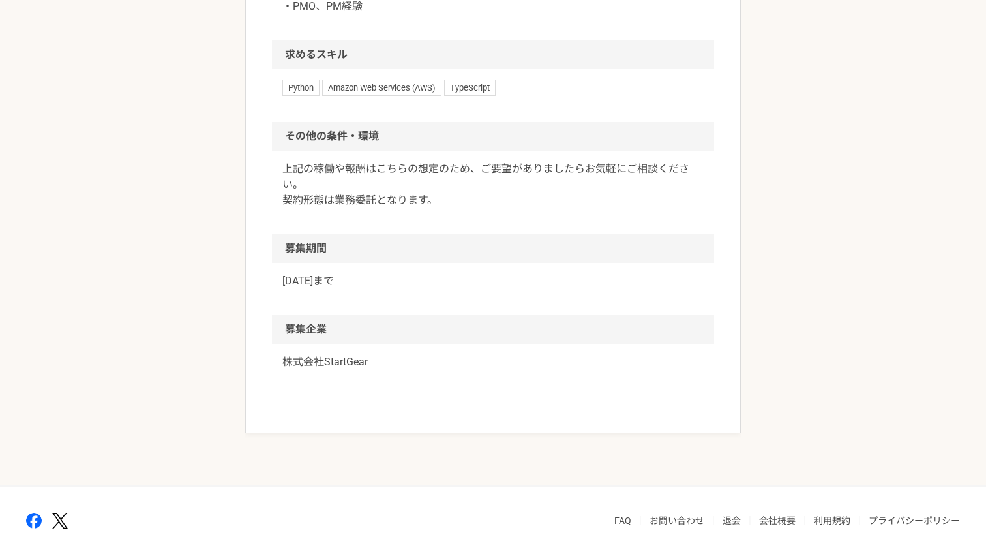
scroll to position [1203, 0]
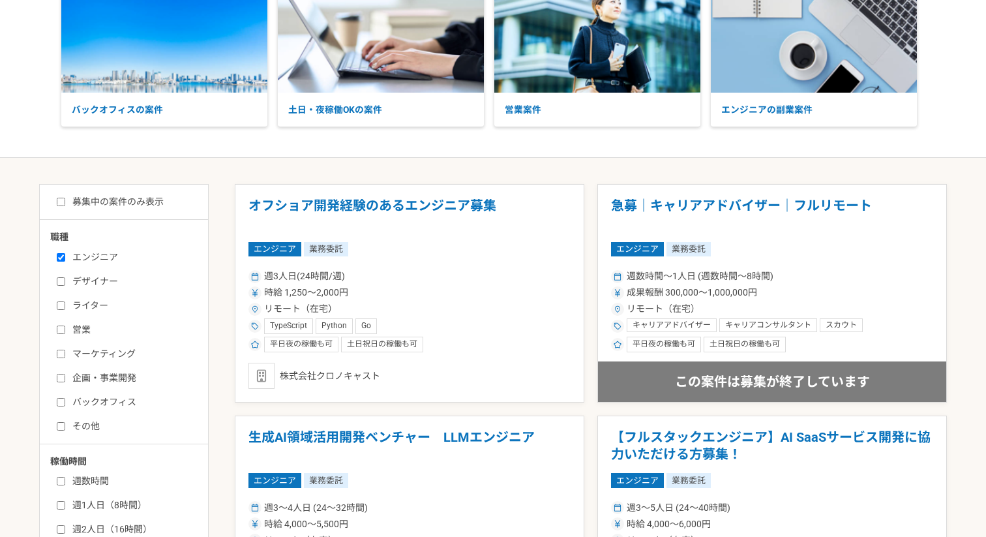
scroll to position [91, 0]
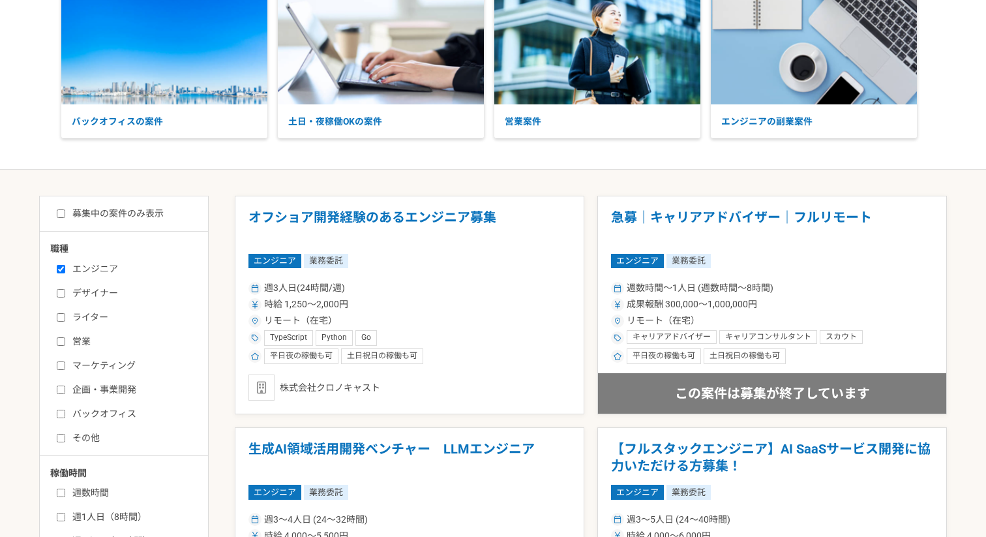
click at [140, 215] on label "募集中の案件のみ表示" at bounding box center [110, 214] width 107 height 14
click at [65, 215] on input "募集中の案件のみ表示" at bounding box center [61, 213] width 8 height 8
checkbox input "true"
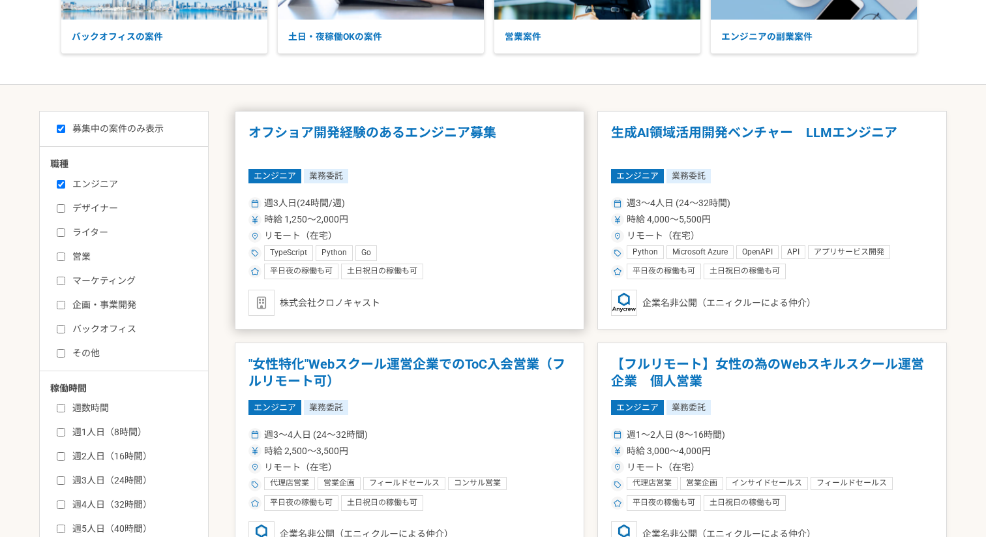
scroll to position [151, 0]
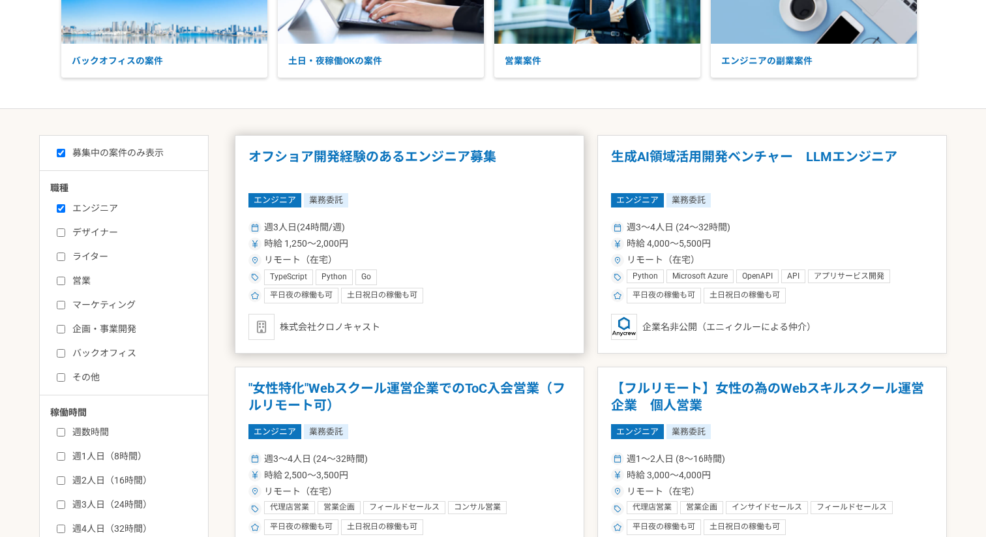
click at [441, 212] on article "オフショア開発経験のあるエンジニア募集 エンジニア 業務委託 週3人日(24時間/週) 時給 1,250〜2,000円 リモート（在宅） TypeScript…" at bounding box center [409, 244] width 349 height 218
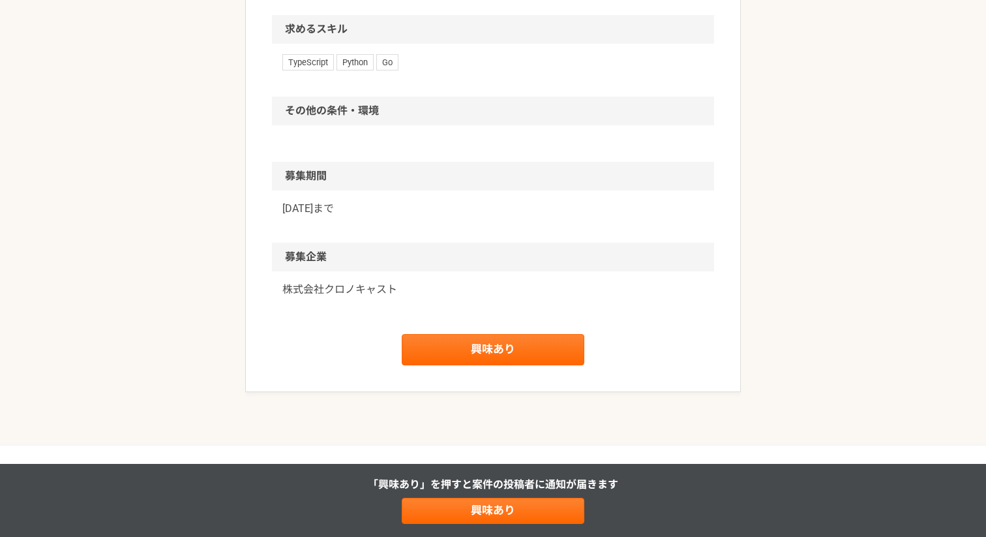
scroll to position [1015, 0]
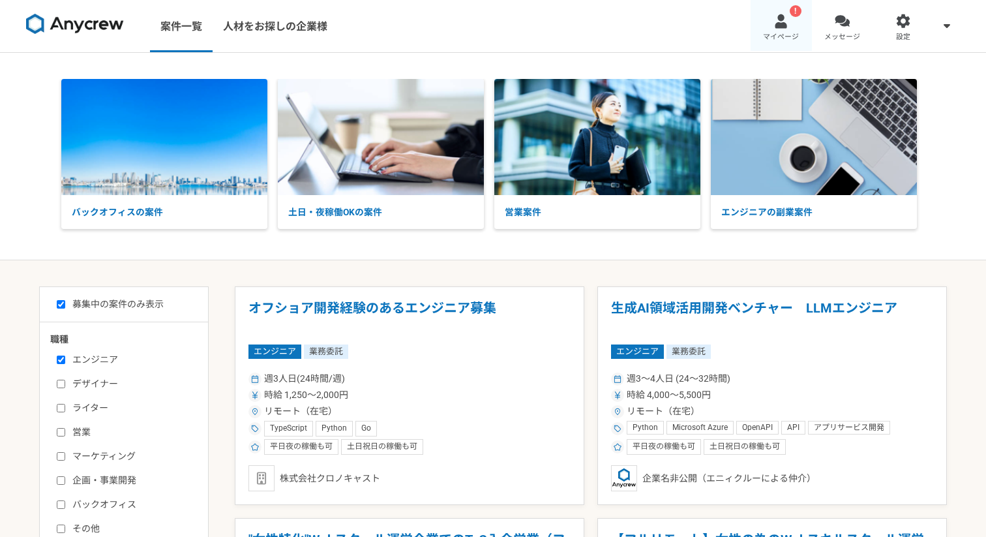
click at [786, 17] on div at bounding box center [780, 21] width 15 height 15
